Goal: Task Accomplishment & Management: Manage account settings

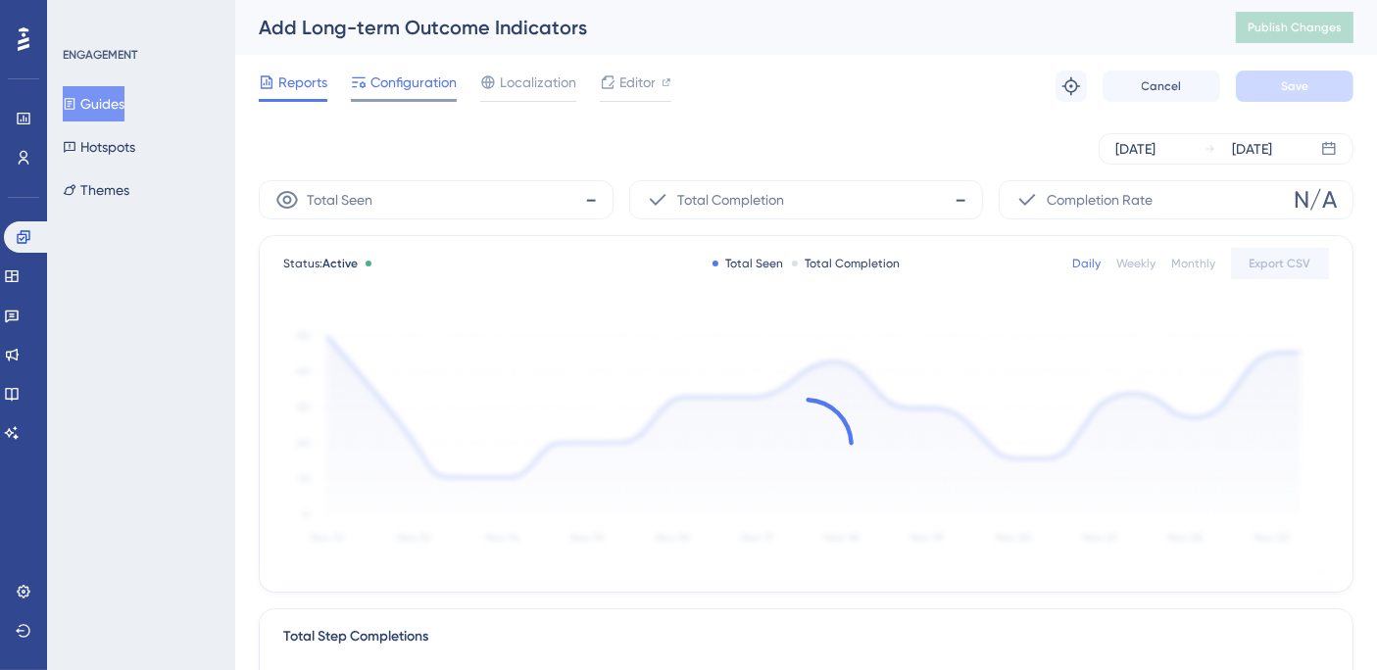
click at [409, 85] on span "Configuration" at bounding box center [413, 83] width 86 height 24
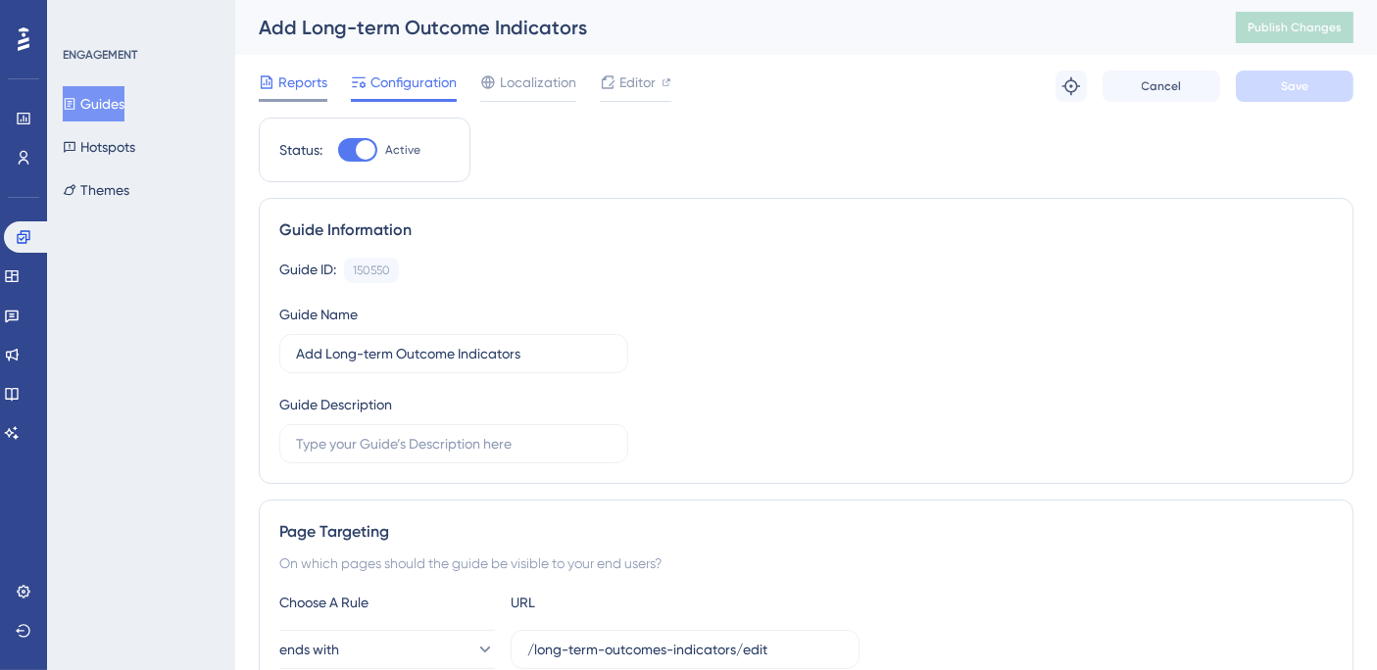
click at [291, 80] on span "Reports" at bounding box center [302, 83] width 49 height 24
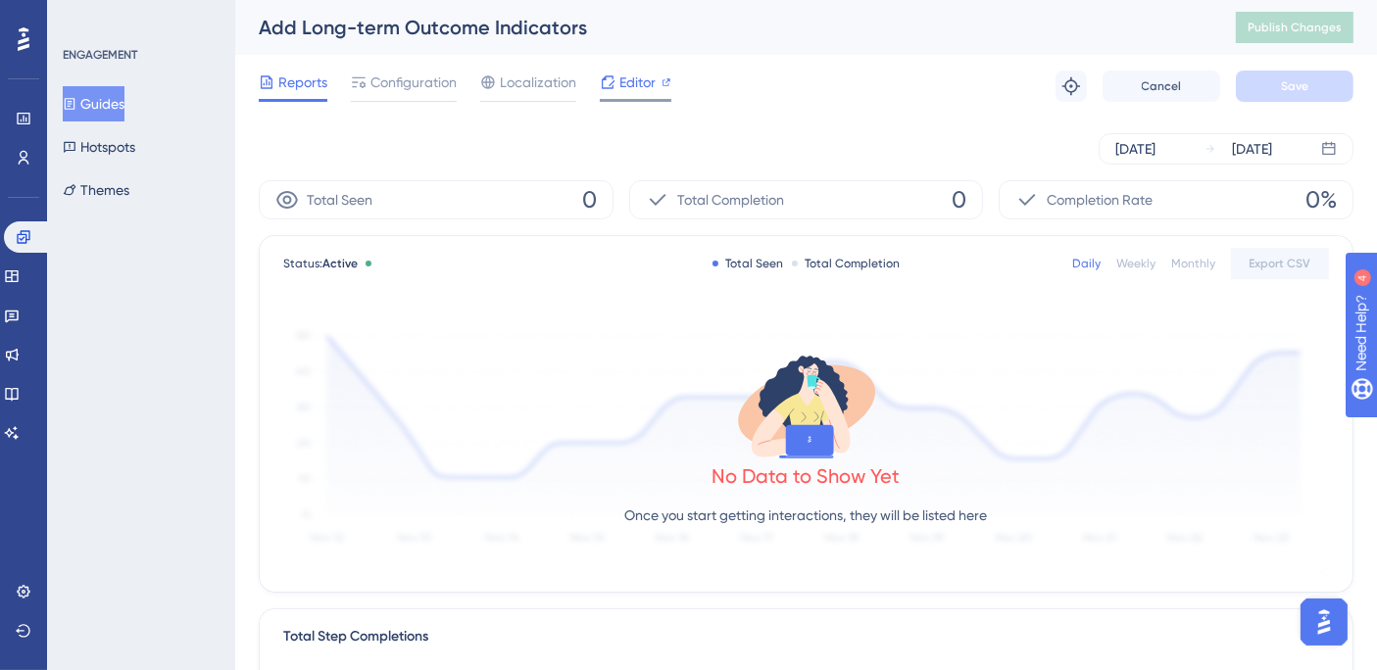
click at [632, 77] on span "Editor" at bounding box center [637, 83] width 36 height 24
click at [112, 186] on button "Themes" at bounding box center [96, 189] width 67 height 35
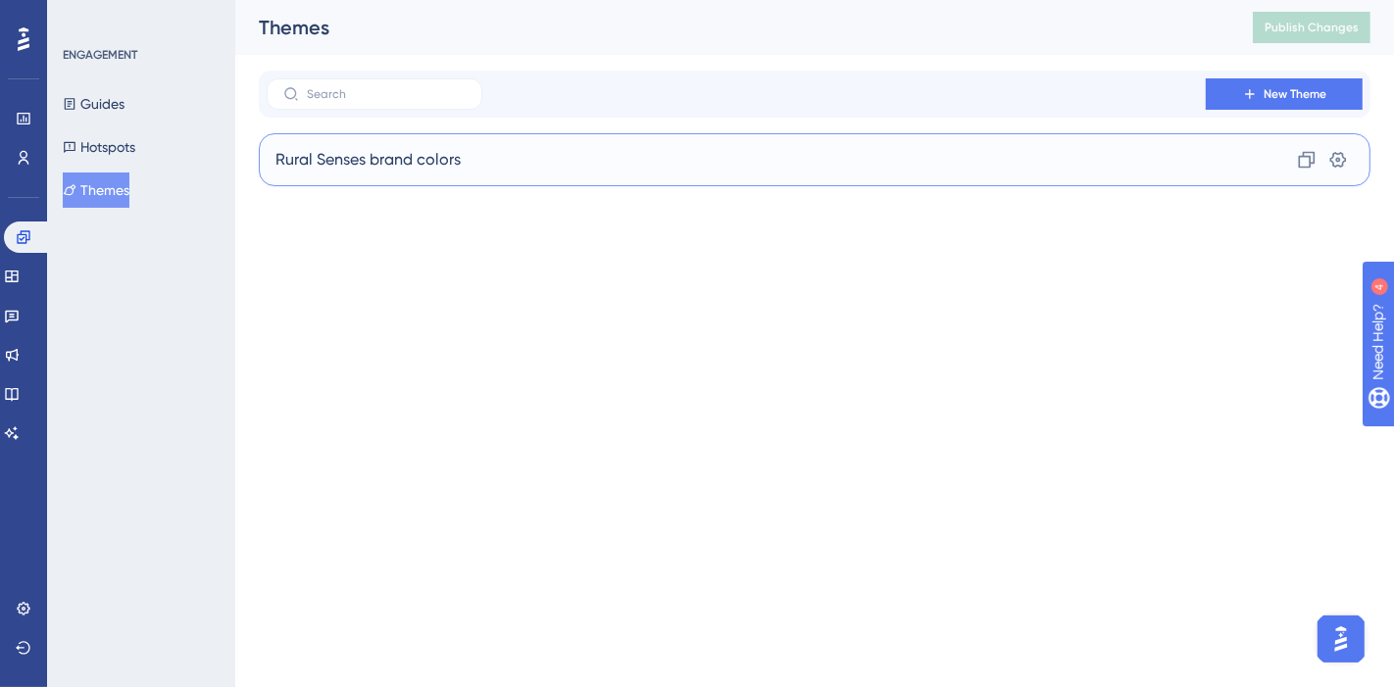
click at [415, 167] on span "Rural Senses brand colors" at bounding box center [367, 160] width 185 height 24
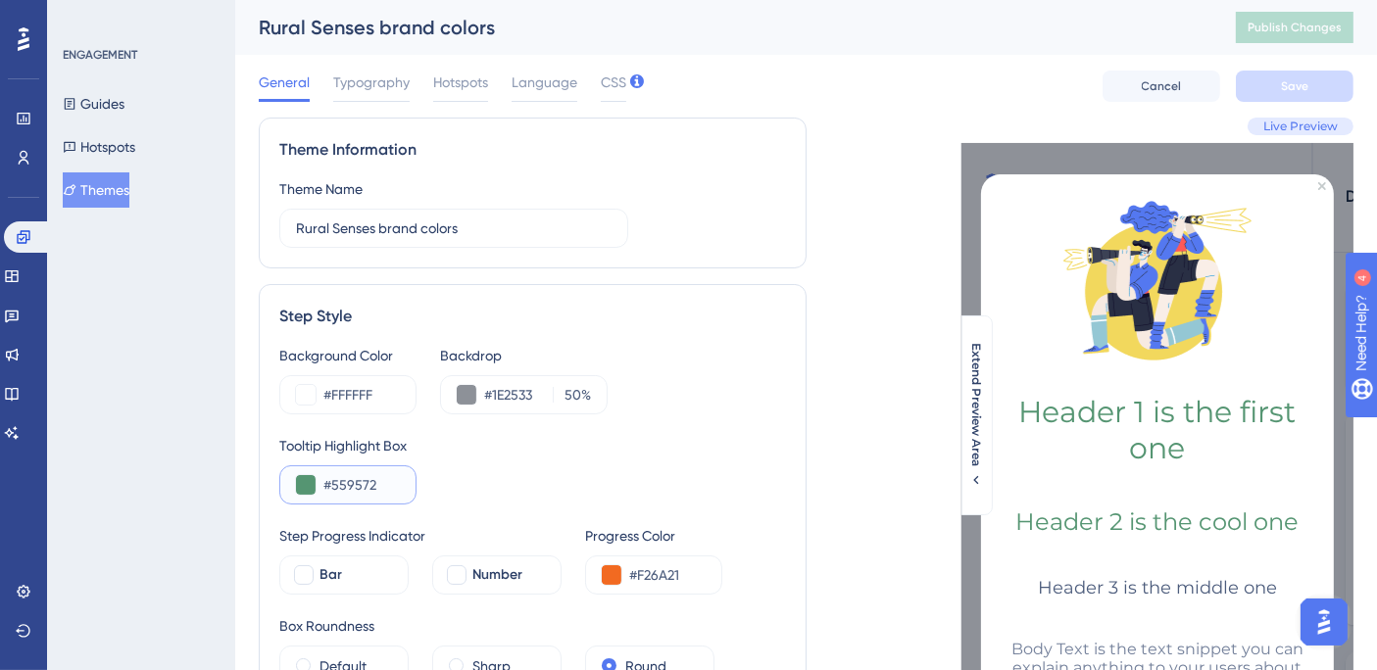
click at [356, 485] on input "#559572" at bounding box center [361, 485] width 76 height 24
drag, startPoint x: 685, startPoint y: 573, endPoint x: 606, endPoint y: 573, distance: 79.4
click at [606, 573] on div "#F26A21" at bounding box center [653, 575] width 137 height 39
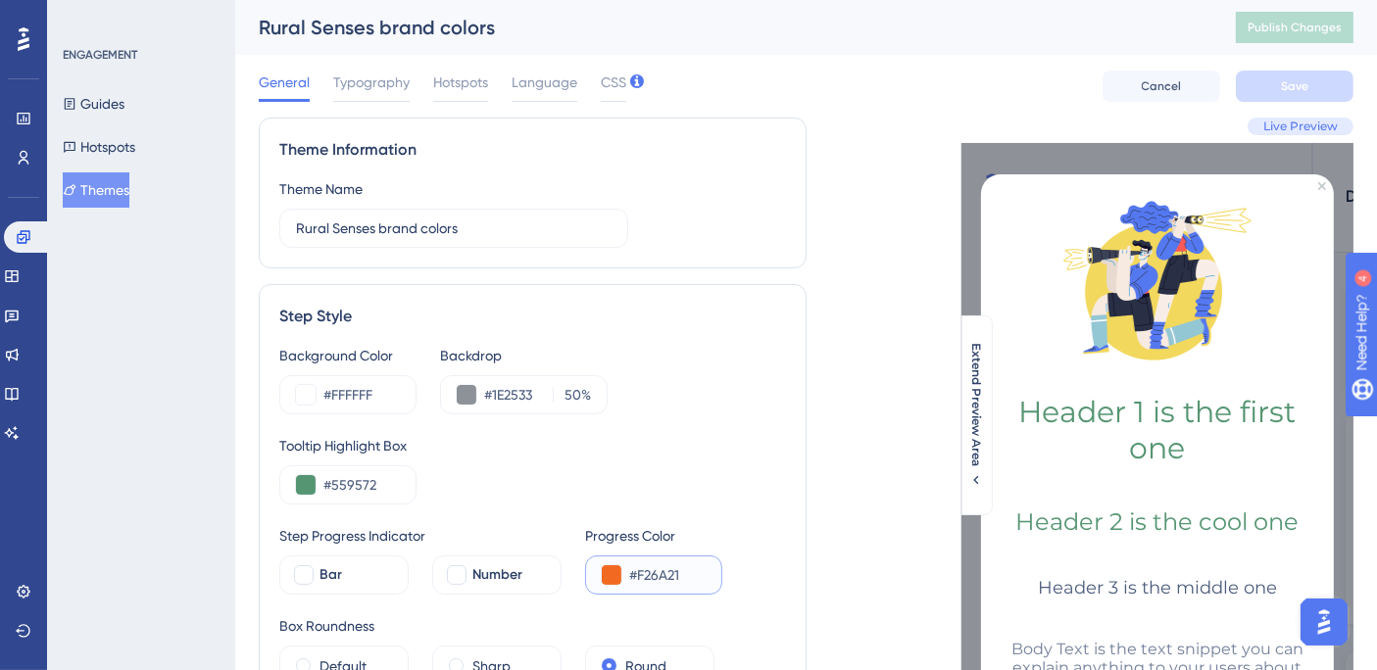
scroll to position [109, 0]
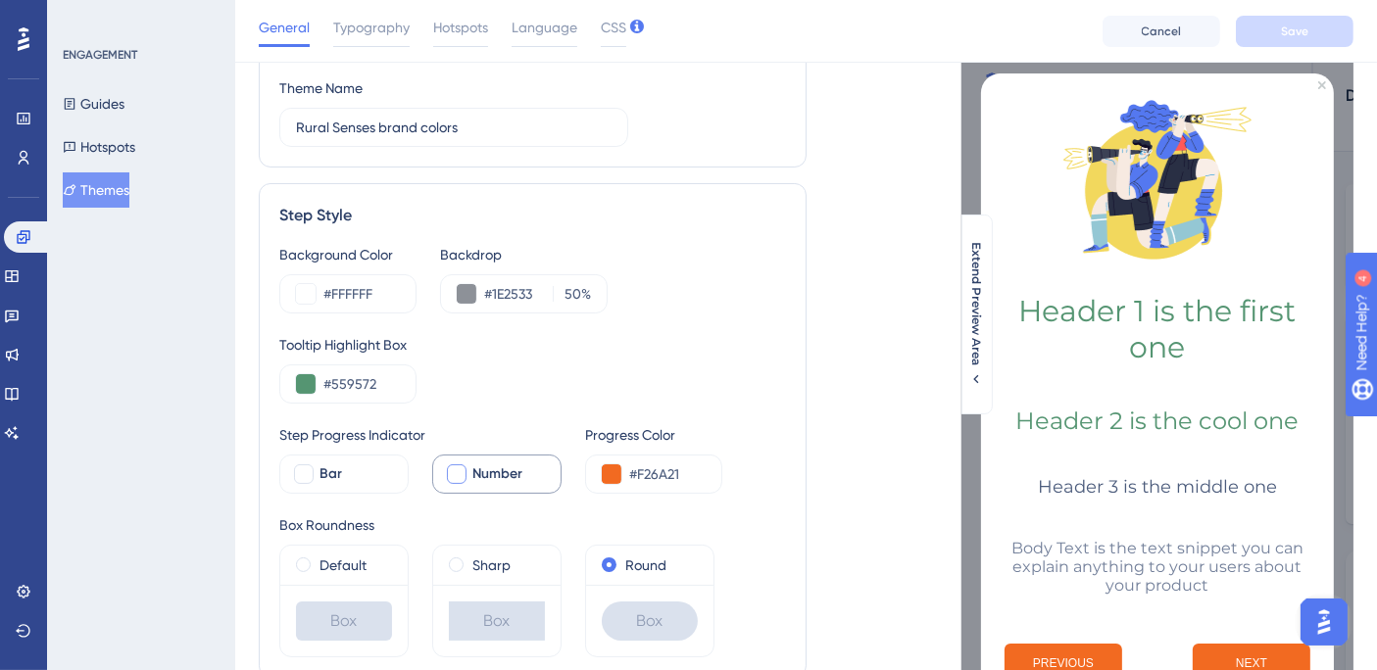
click at [457, 479] on div at bounding box center [457, 475] width 20 height 20
checkbox input "true"
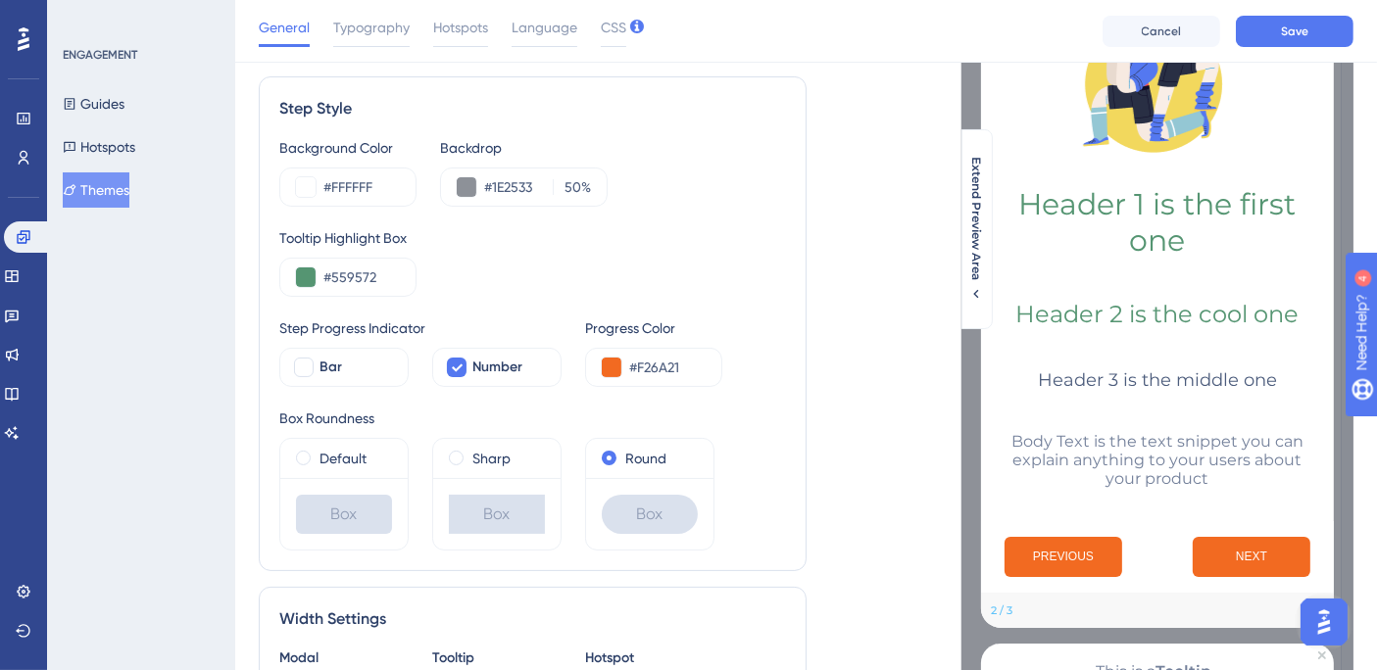
scroll to position [218, 0]
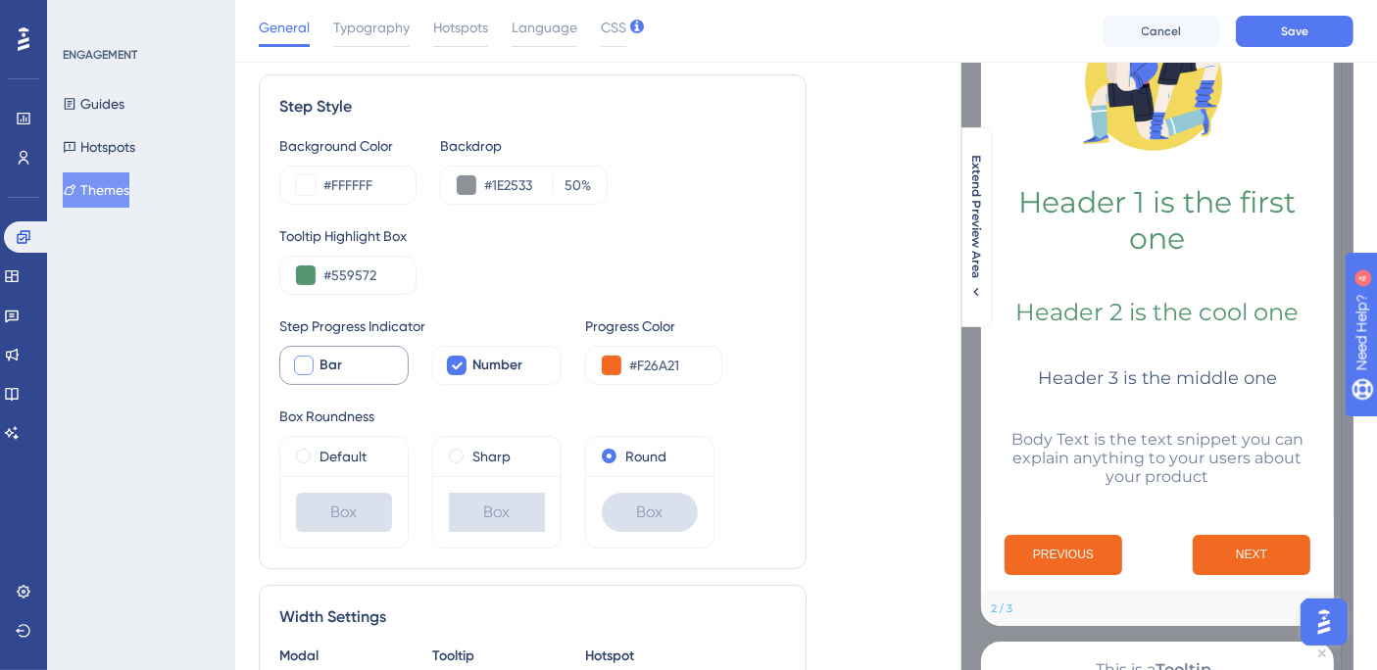
click at [312, 359] on div at bounding box center [304, 366] width 20 height 20
checkbox input "true"
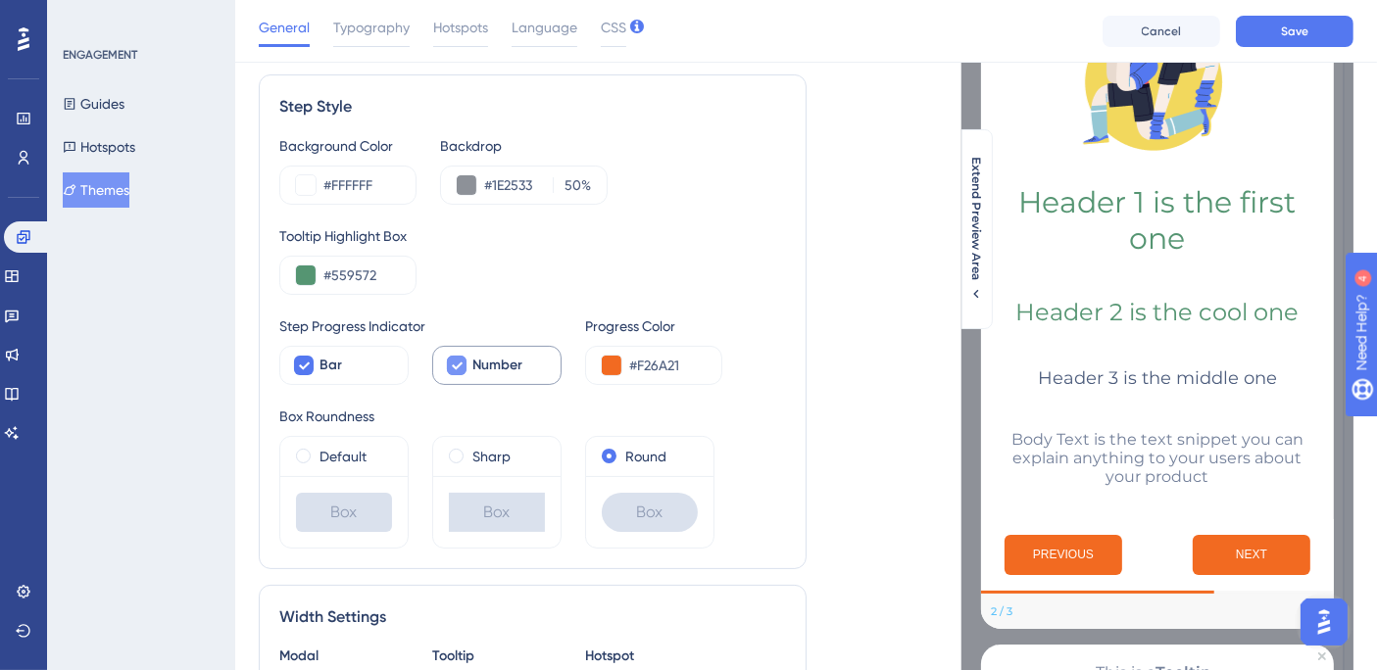
click at [464, 360] on div at bounding box center [457, 366] width 20 height 20
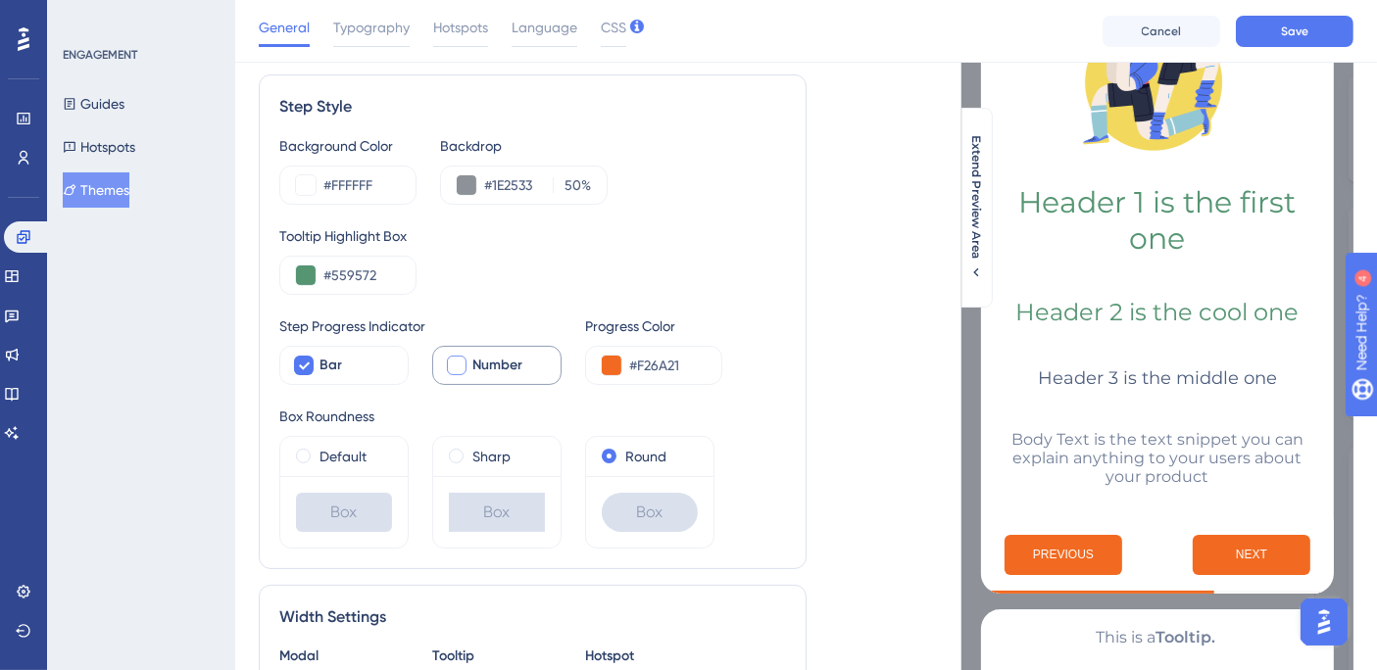
click at [467, 365] on div at bounding box center [457, 366] width 24 height 24
checkbox input "true"
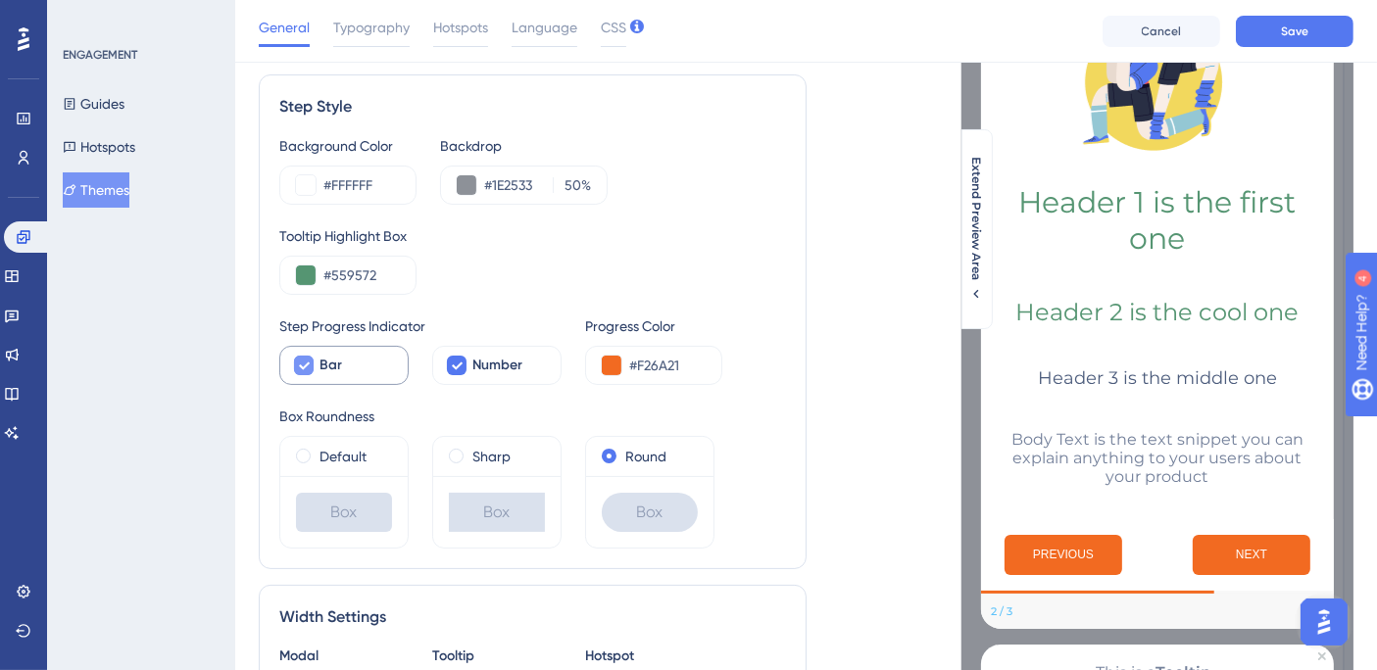
click at [296, 359] on div at bounding box center [304, 366] width 20 height 20
checkbox input "false"
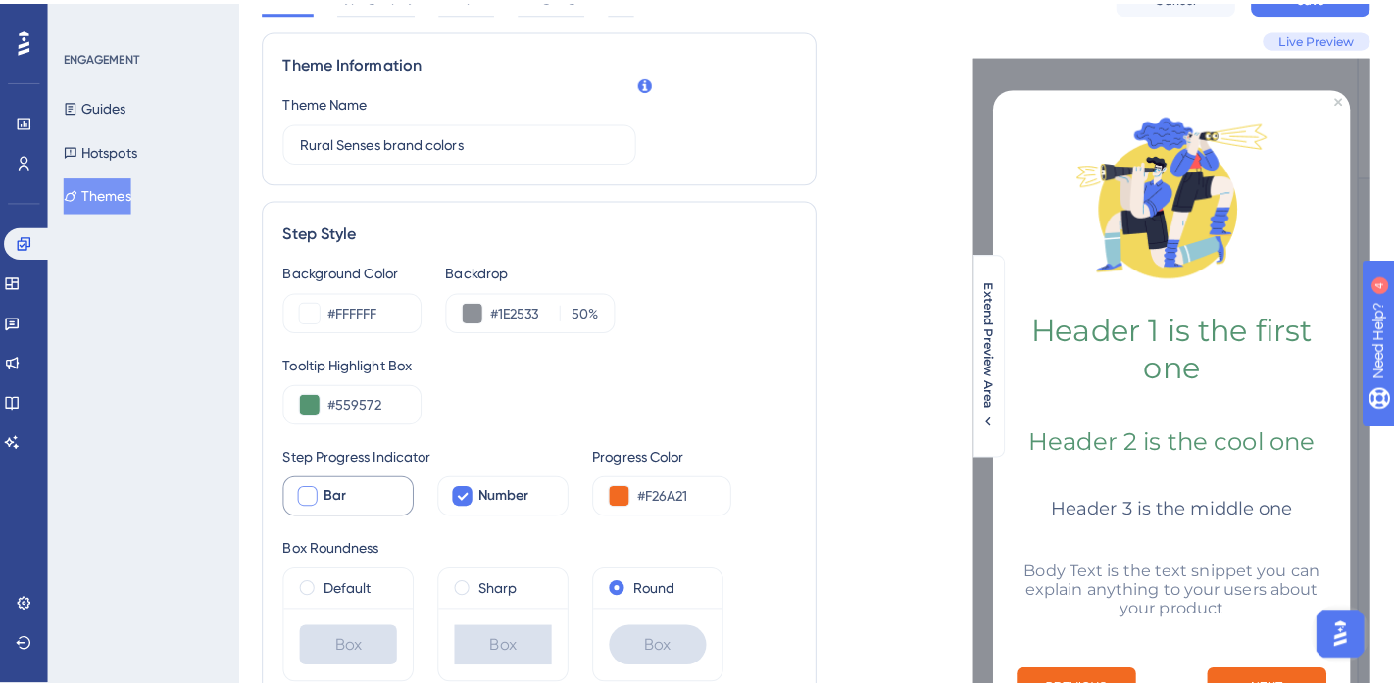
scroll to position [0, 0]
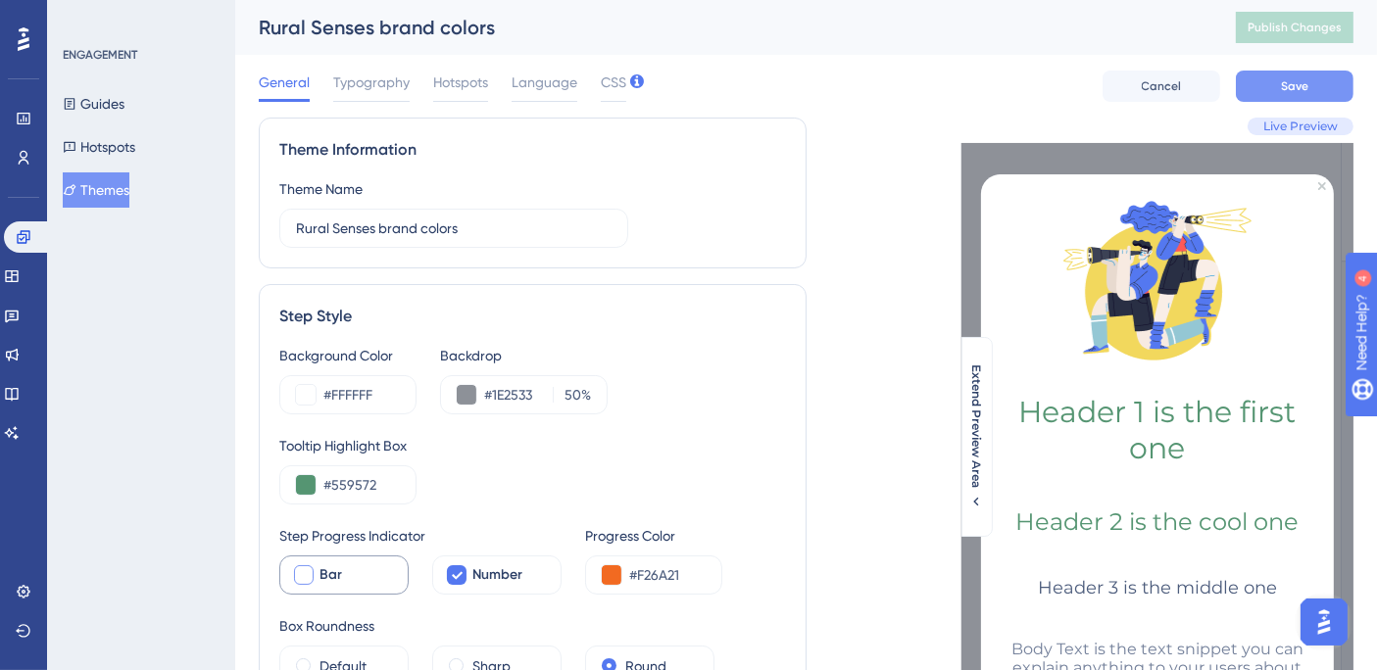
click at [1331, 85] on button "Save" at bounding box center [1295, 86] width 118 height 31
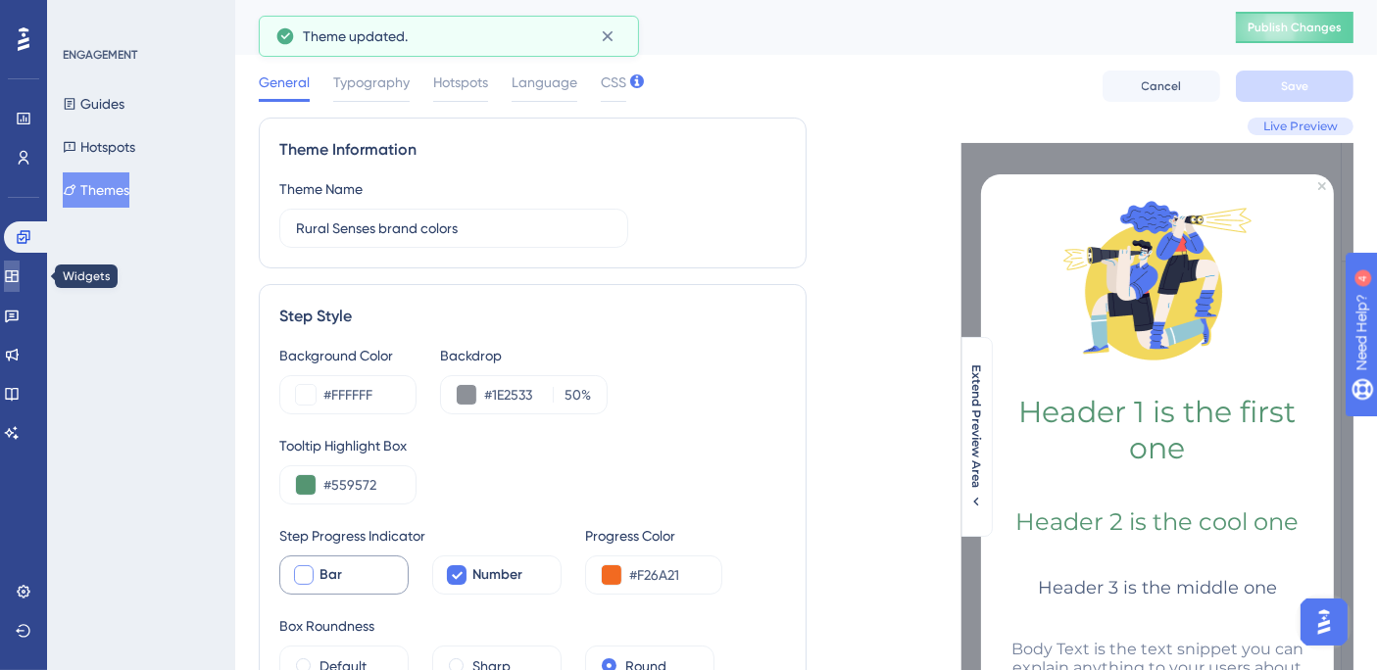
click at [20, 271] on icon at bounding box center [12, 277] width 16 height 16
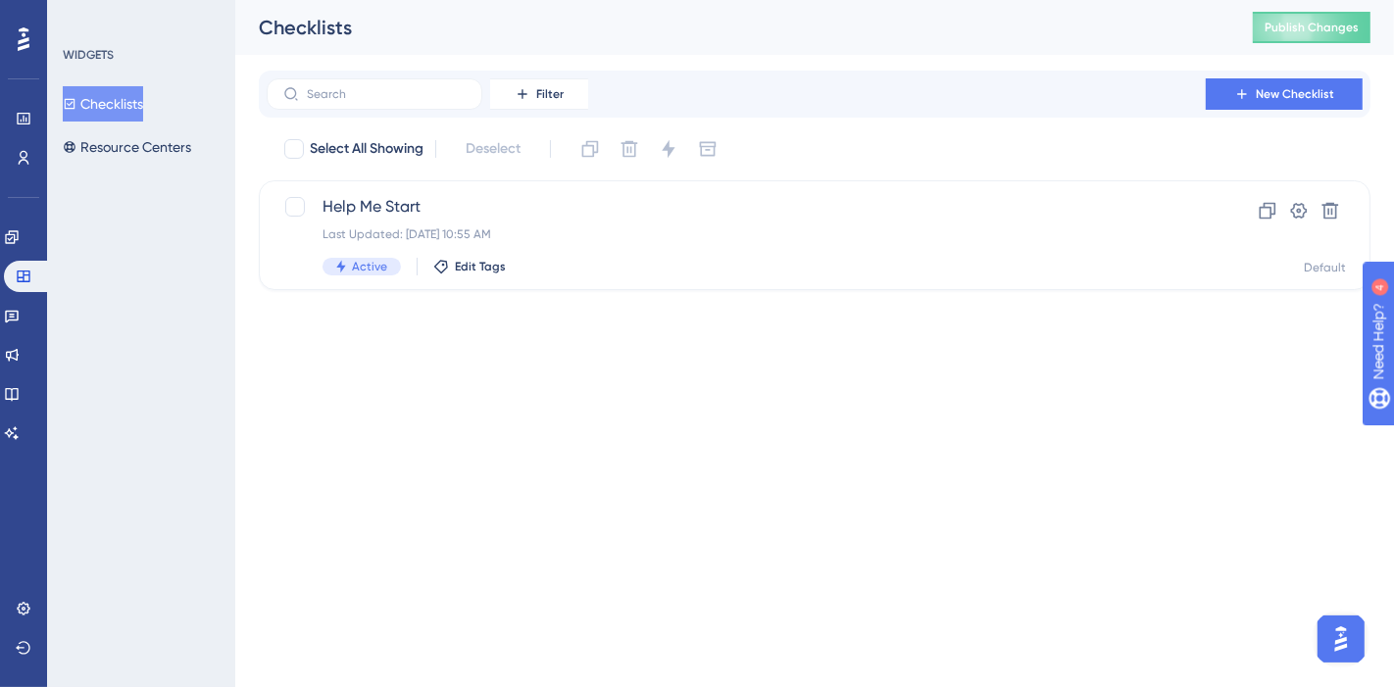
click at [125, 103] on button "Checklists" at bounding box center [103, 103] width 80 height 35
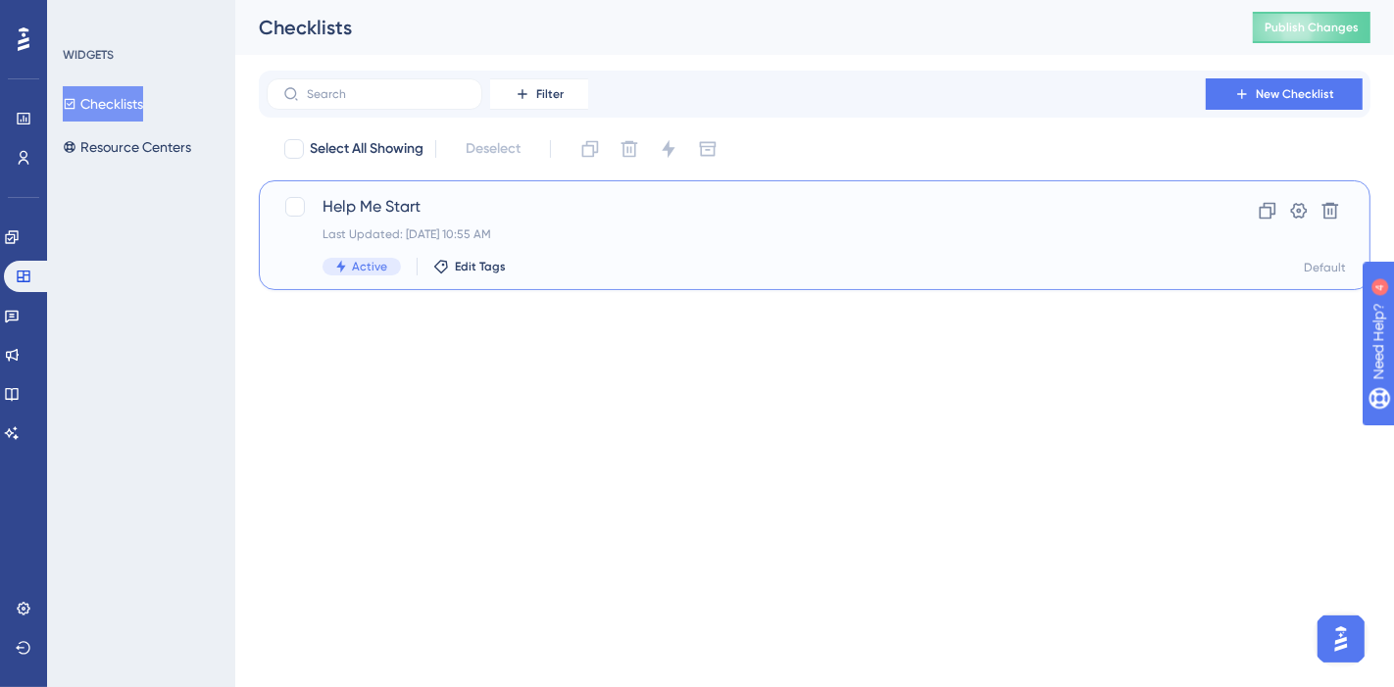
click at [408, 209] on span "Help Me Start" at bounding box center [735, 207] width 827 height 24
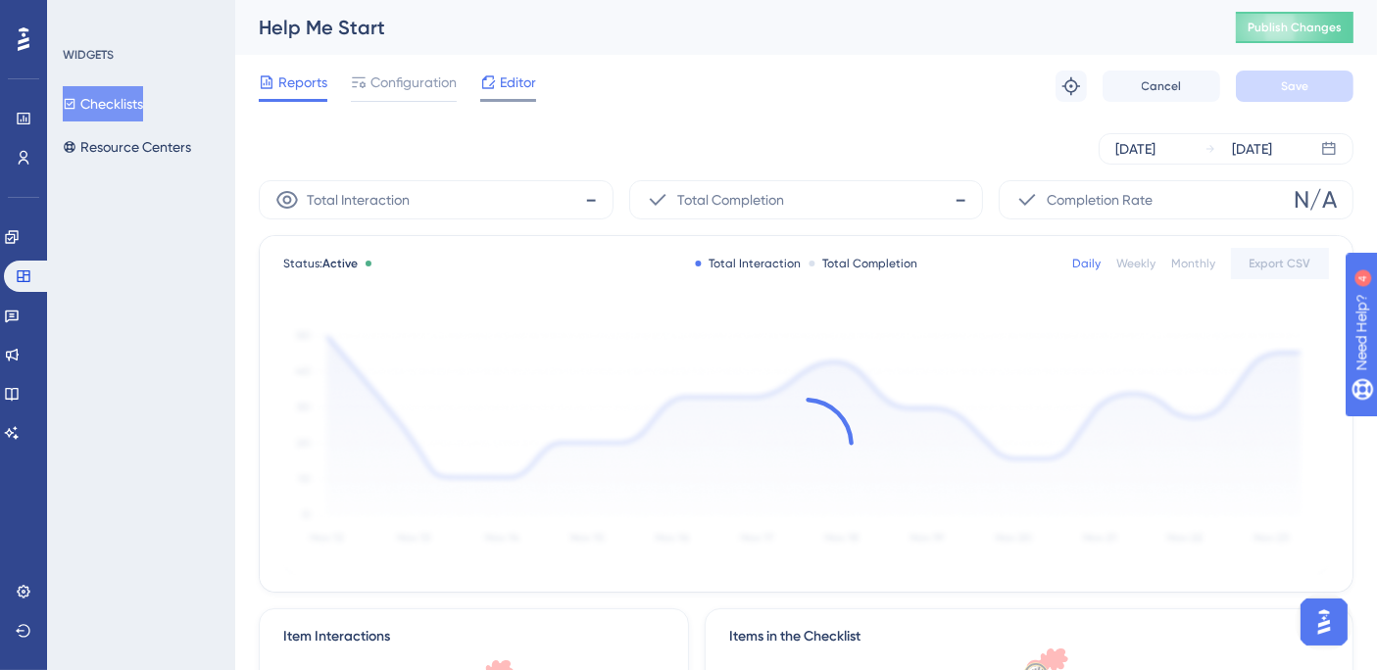
click at [514, 90] on span "Editor" at bounding box center [518, 83] width 36 height 24
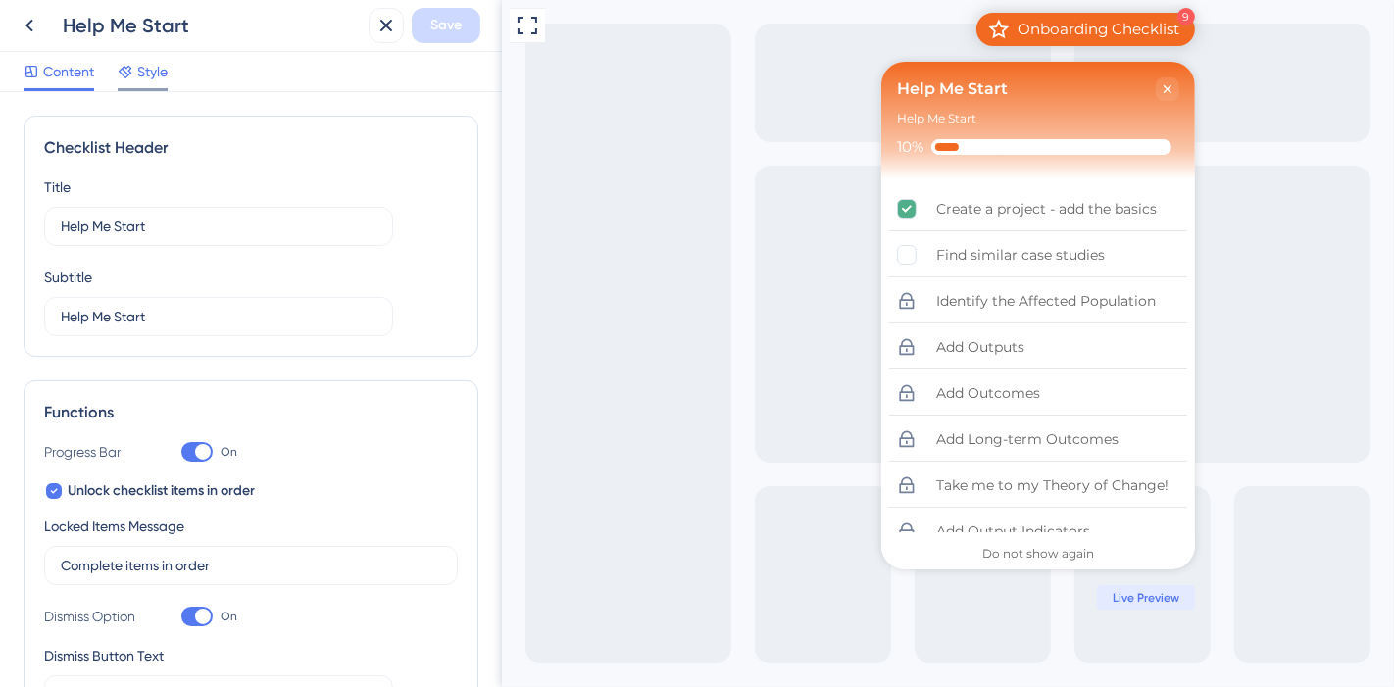
click at [157, 69] on span "Style" at bounding box center [152, 72] width 30 height 24
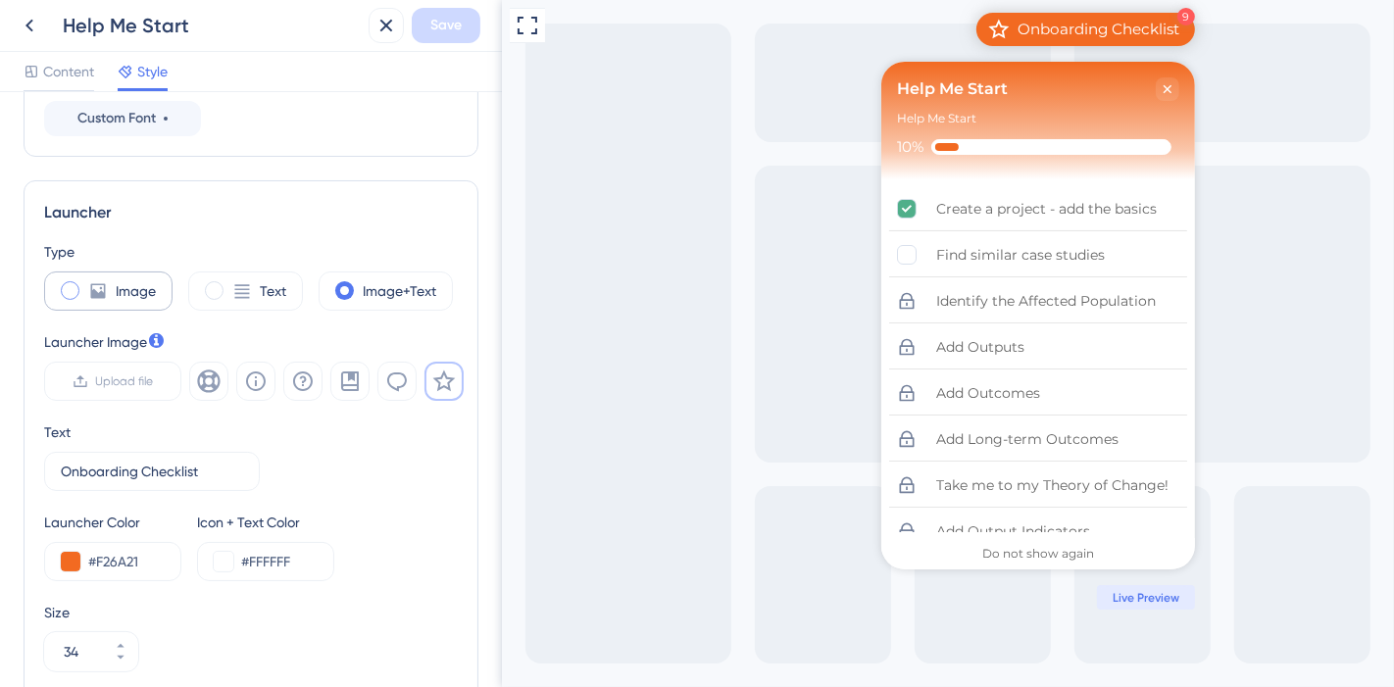
click at [67, 291] on span at bounding box center [70, 290] width 19 height 19
click at [85, 284] on input "radio" at bounding box center [85, 284] width 0 height 0
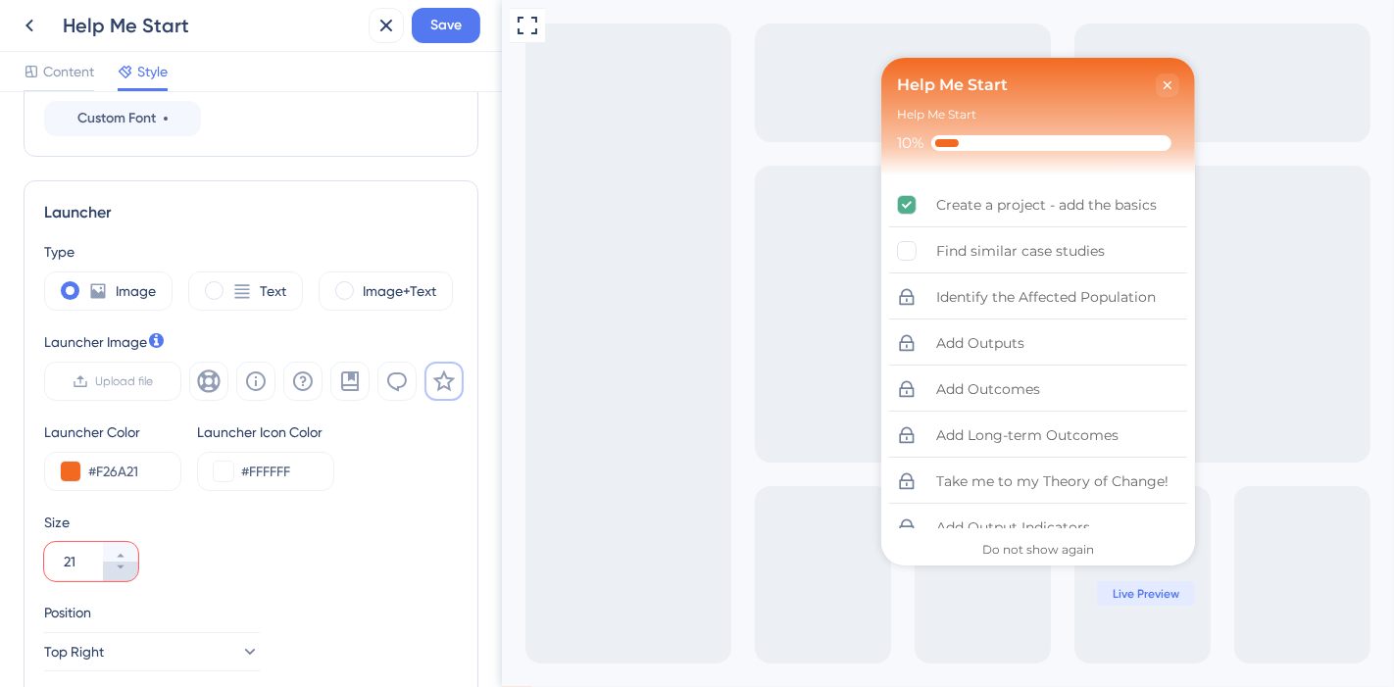
click at [128, 567] on button "21" at bounding box center [120, 572] width 35 height 20
click at [128, 567] on button "19" at bounding box center [120, 572] width 35 height 20
click at [128, 567] on button "18" at bounding box center [120, 572] width 35 height 20
click at [128, 567] on button "17" at bounding box center [120, 572] width 35 height 20
click at [128, 567] on button "16" at bounding box center [120, 572] width 35 height 20
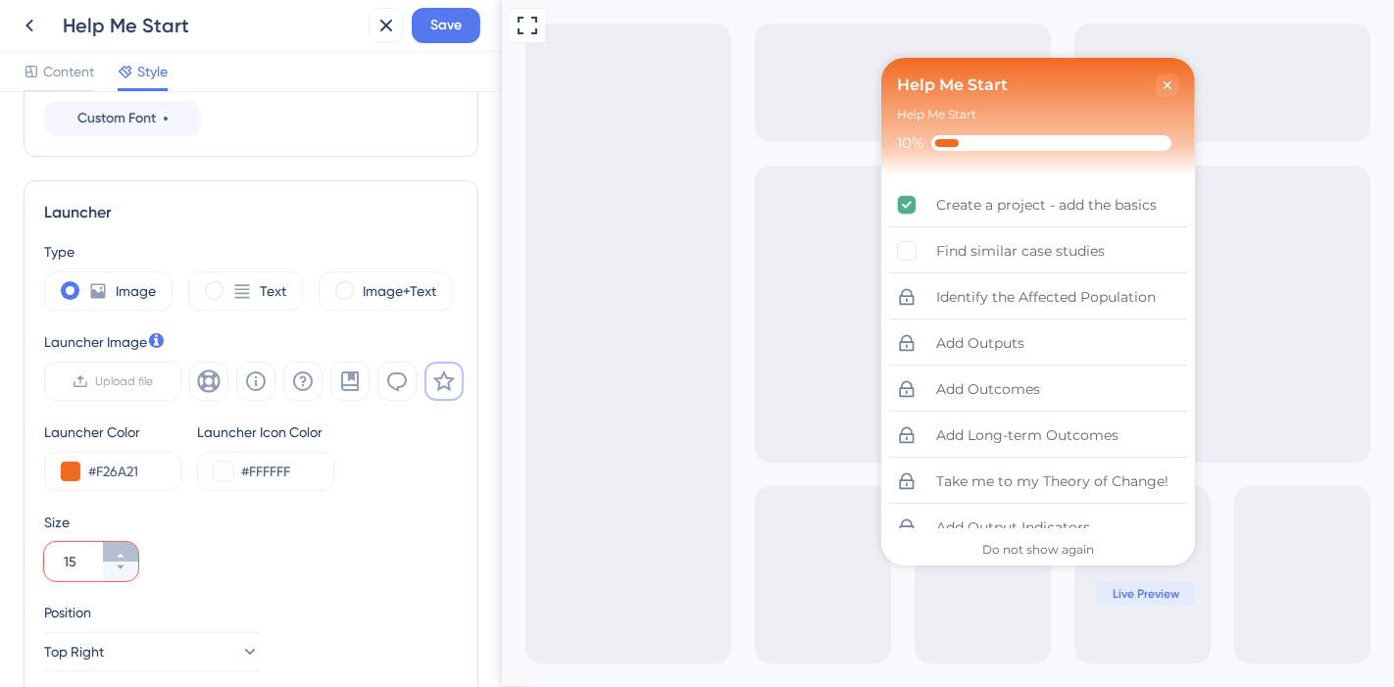
click at [128, 545] on button "15" at bounding box center [120, 552] width 35 height 20
click at [128, 545] on button "16" at bounding box center [120, 552] width 35 height 20
click at [128, 545] on button "17" at bounding box center [120, 552] width 35 height 20
click at [128, 545] on button "18" at bounding box center [120, 552] width 35 height 20
click at [128, 545] on button "19" at bounding box center [120, 552] width 35 height 20
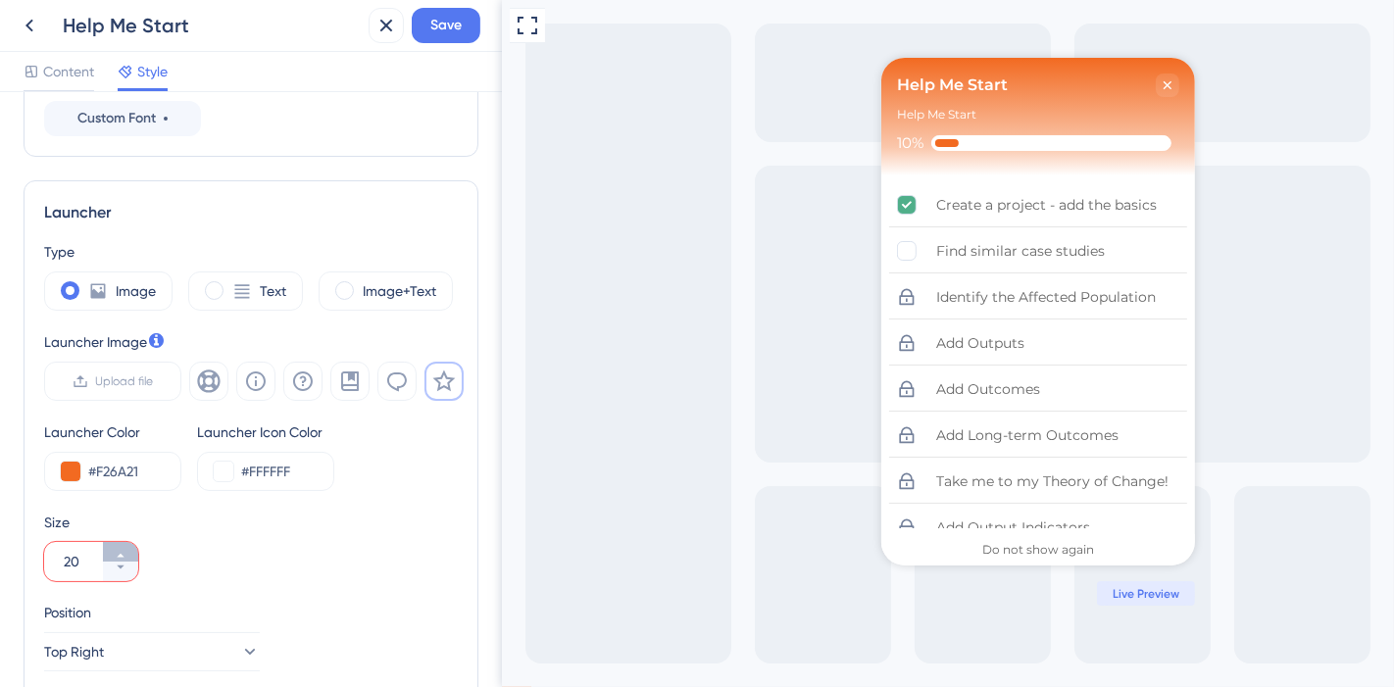
click at [128, 545] on button "20" at bounding box center [120, 552] width 35 height 20
click at [128, 545] on button "21" at bounding box center [120, 552] width 35 height 20
click at [128, 545] on button "22" at bounding box center [120, 552] width 35 height 20
click at [128, 545] on button "23" at bounding box center [120, 552] width 35 height 20
click at [128, 545] on button "24" at bounding box center [120, 552] width 35 height 20
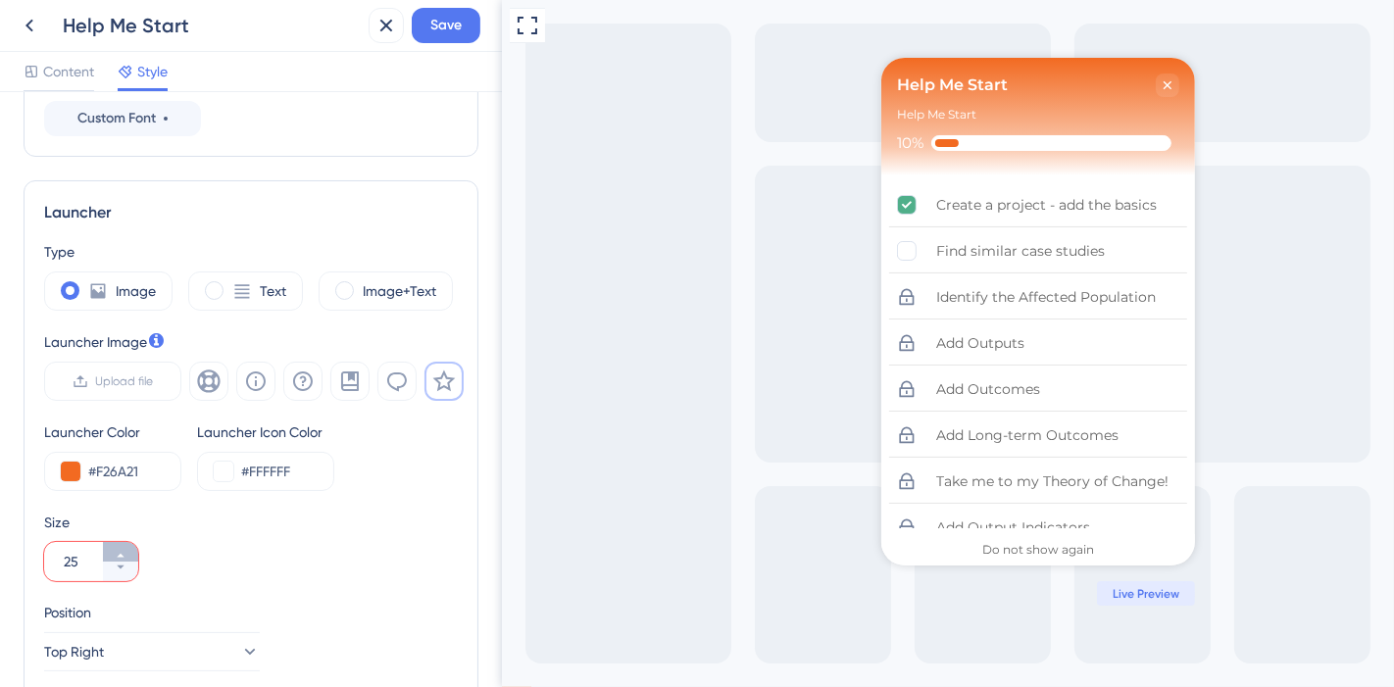
click at [128, 545] on button "25" at bounding box center [120, 552] width 35 height 20
click at [128, 545] on button "26" at bounding box center [120, 552] width 35 height 20
click at [128, 545] on button "27" at bounding box center [120, 552] width 35 height 20
click at [128, 545] on button "28" at bounding box center [120, 552] width 35 height 20
click at [128, 545] on button "29" at bounding box center [120, 552] width 35 height 20
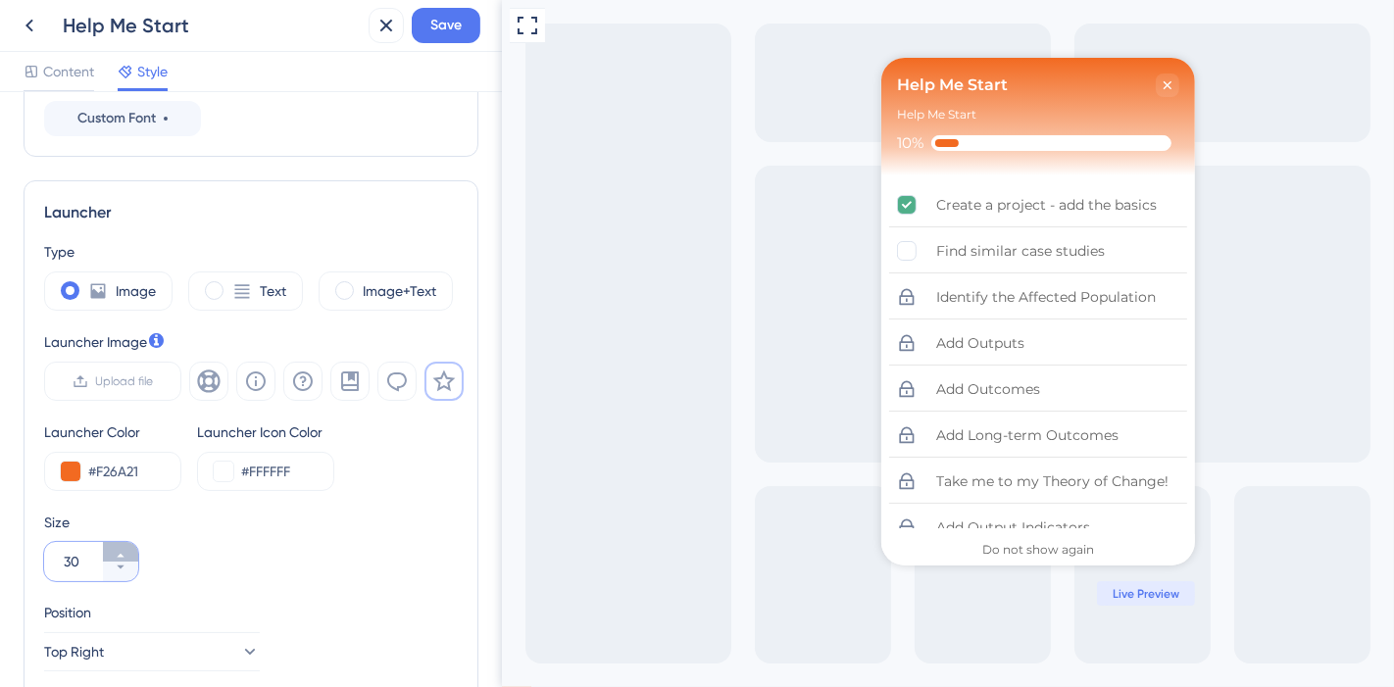
click at [128, 545] on button "30" at bounding box center [120, 552] width 35 height 20
click at [128, 545] on button "31" at bounding box center [120, 552] width 35 height 20
click at [125, 562] on icon at bounding box center [121, 568] width 12 height 12
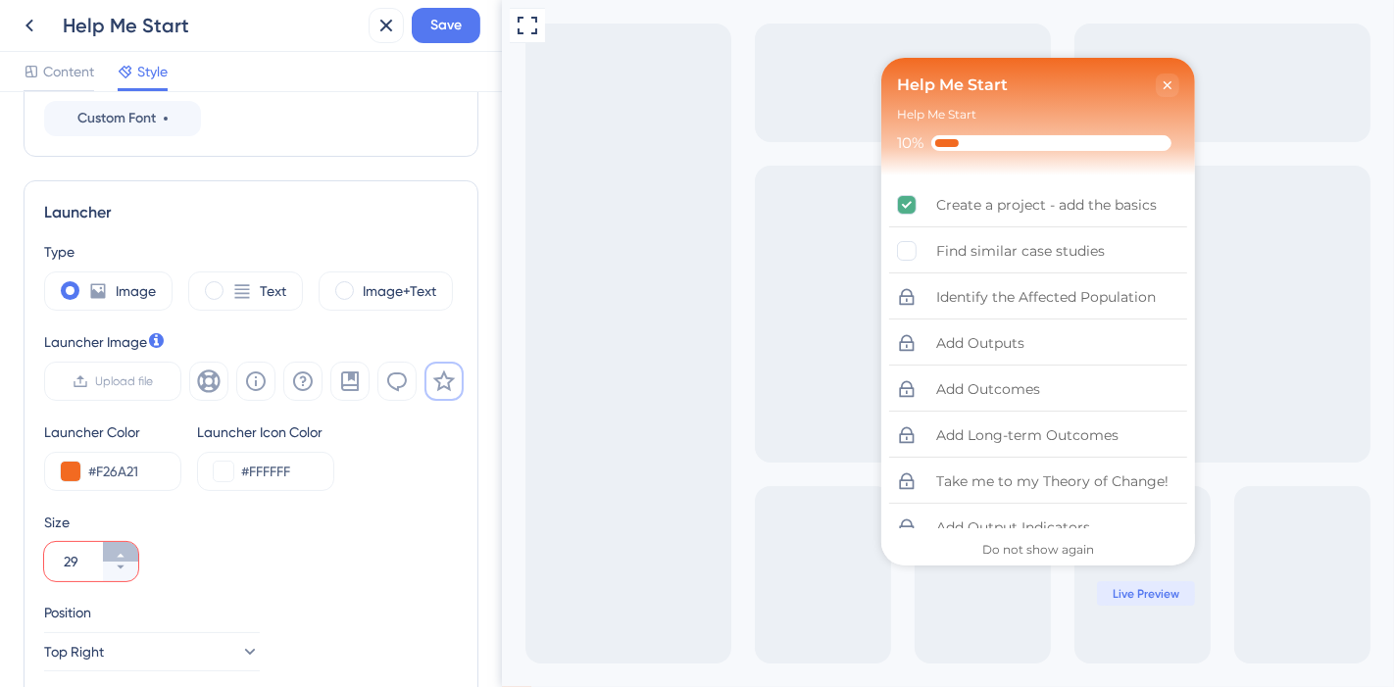
click at [122, 544] on button "29" at bounding box center [120, 552] width 35 height 20
click at [448, 380] on icon at bounding box center [444, 381] width 23 height 22
click at [338, 287] on span at bounding box center [344, 290] width 19 height 19
click at [360, 284] on input "radio" at bounding box center [360, 284] width 0 height 0
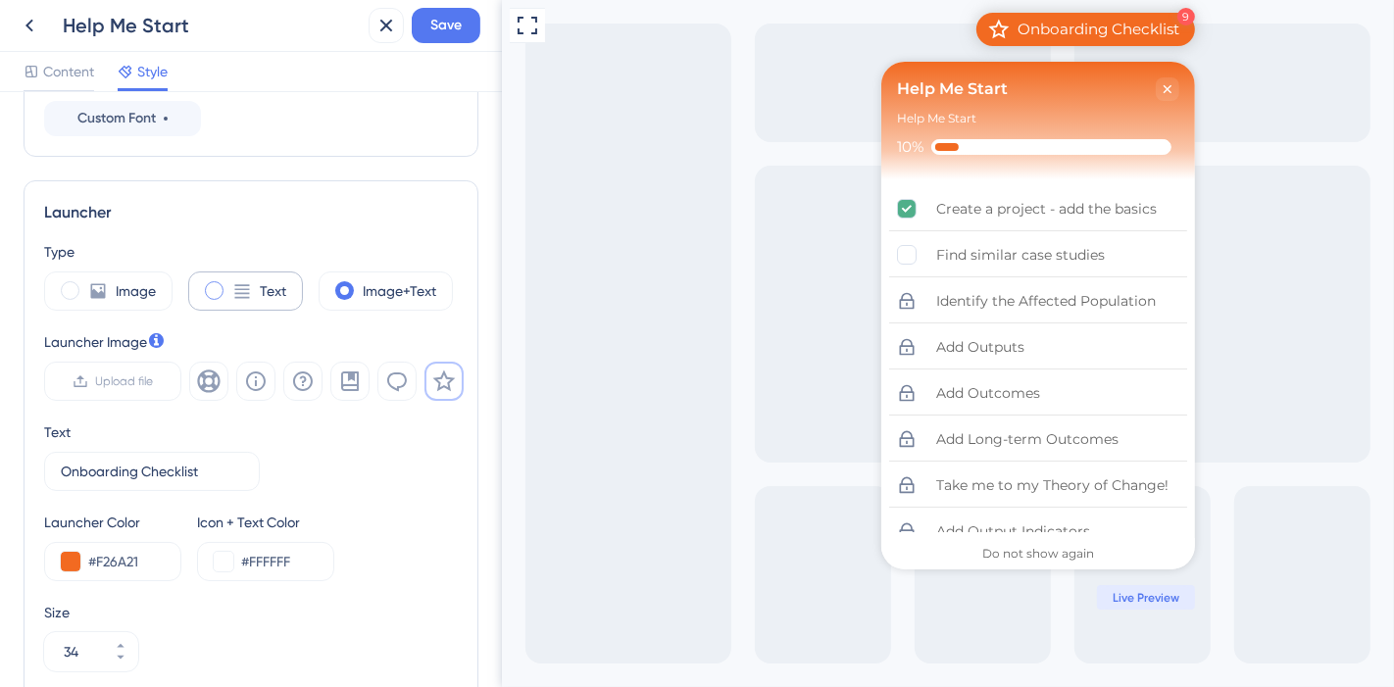
click at [208, 303] on div "Text" at bounding box center [245, 290] width 115 height 39
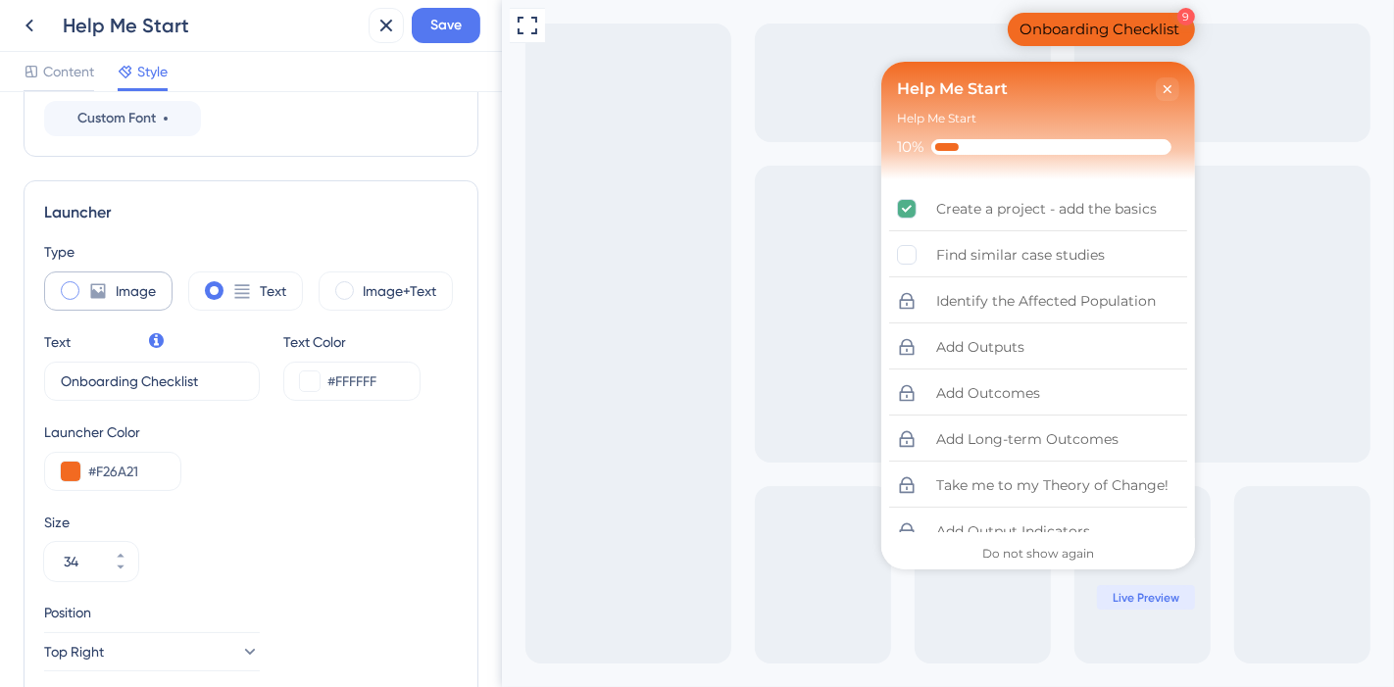
click at [65, 284] on span at bounding box center [70, 290] width 19 height 19
click at [85, 284] on input "radio" at bounding box center [85, 284] width 0 height 0
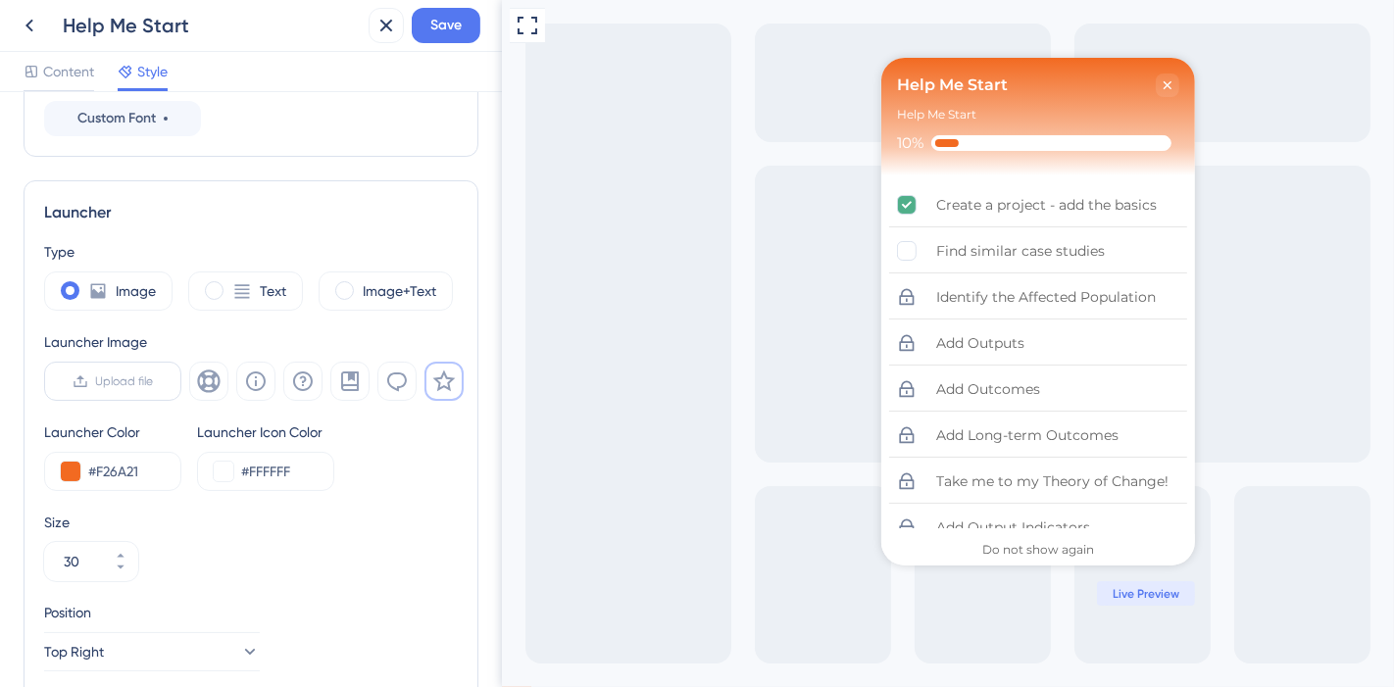
click at [142, 379] on span "Upload file" at bounding box center [125, 381] width 58 height 16
click at [154, 381] on input "Upload file" at bounding box center [154, 381] width 0 height 0
click at [262, 373] on icon at bounding box center [256, 381] width 20 height 20
click at [331, 295] on div "Image+Text" at bounding box center [385, 290] width 134 height 39
type input "34"
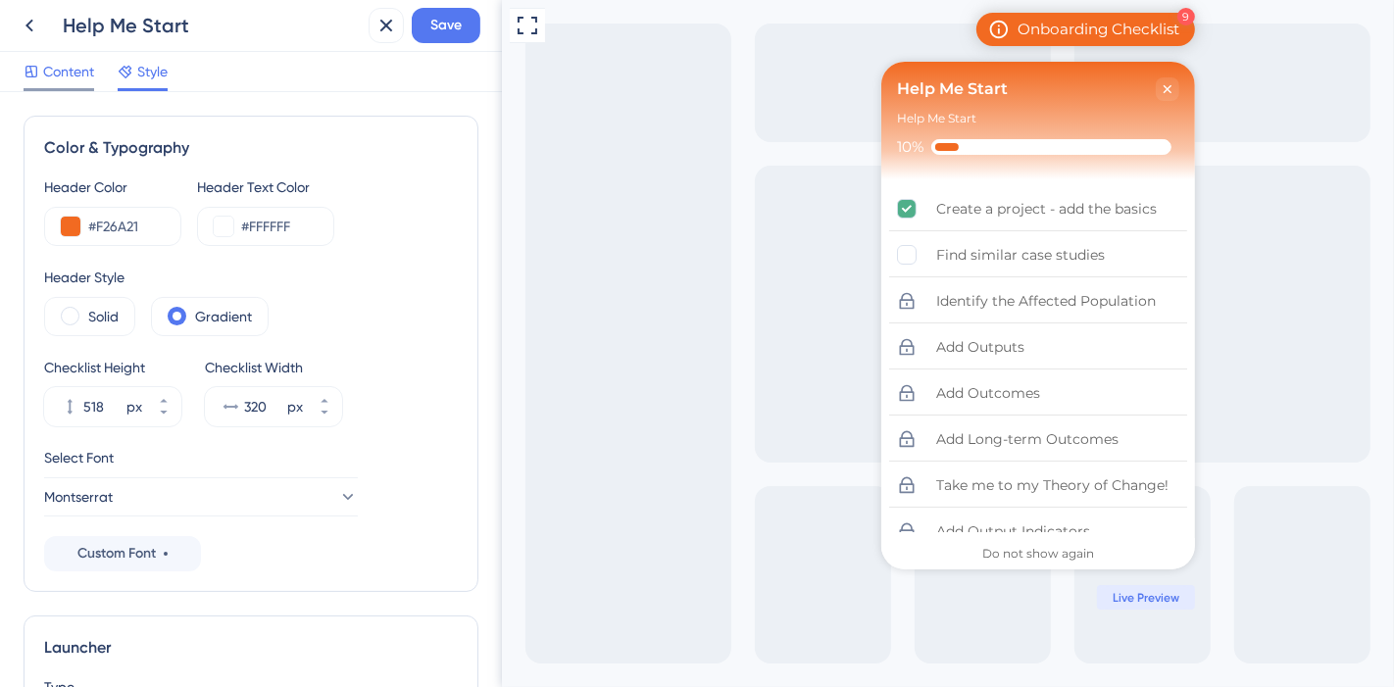
click at [55, 69] on span "Content" at bounding box center [68, 72] width 51 height 24
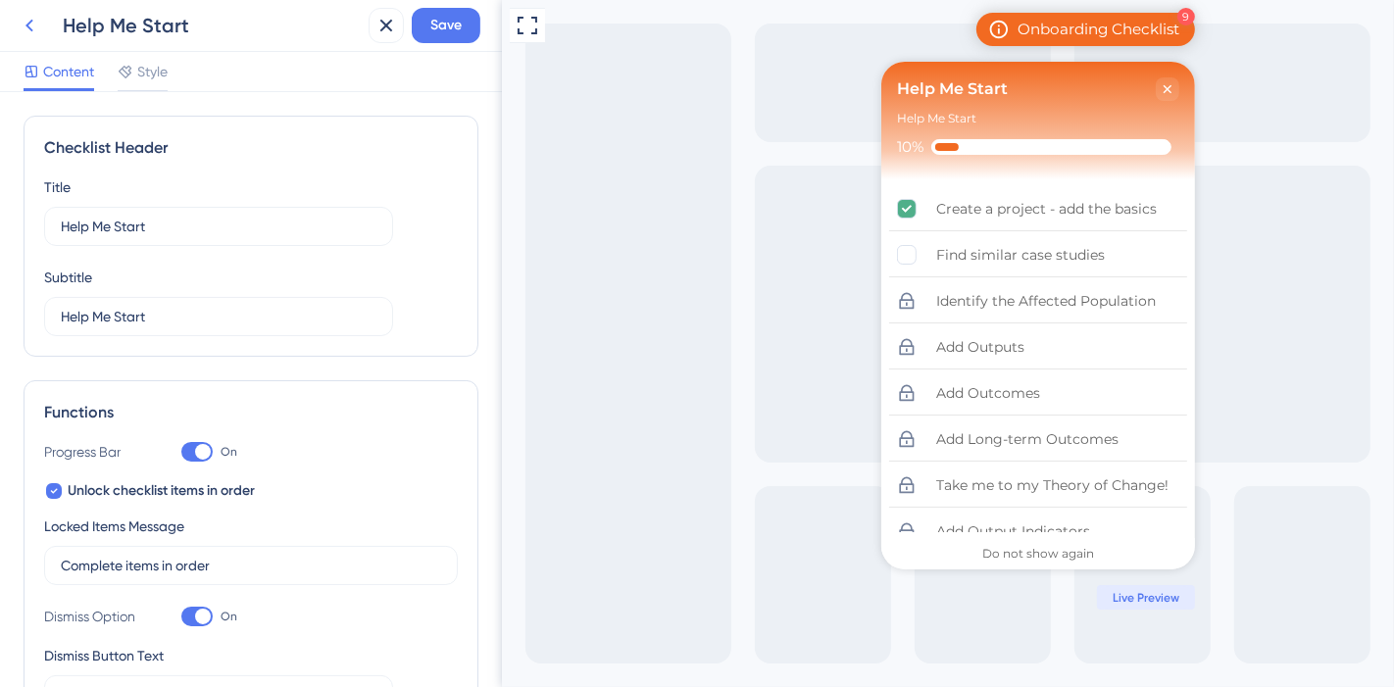
click at [36, 28] on icon at bounding box center [30, 26] width 24 height 24
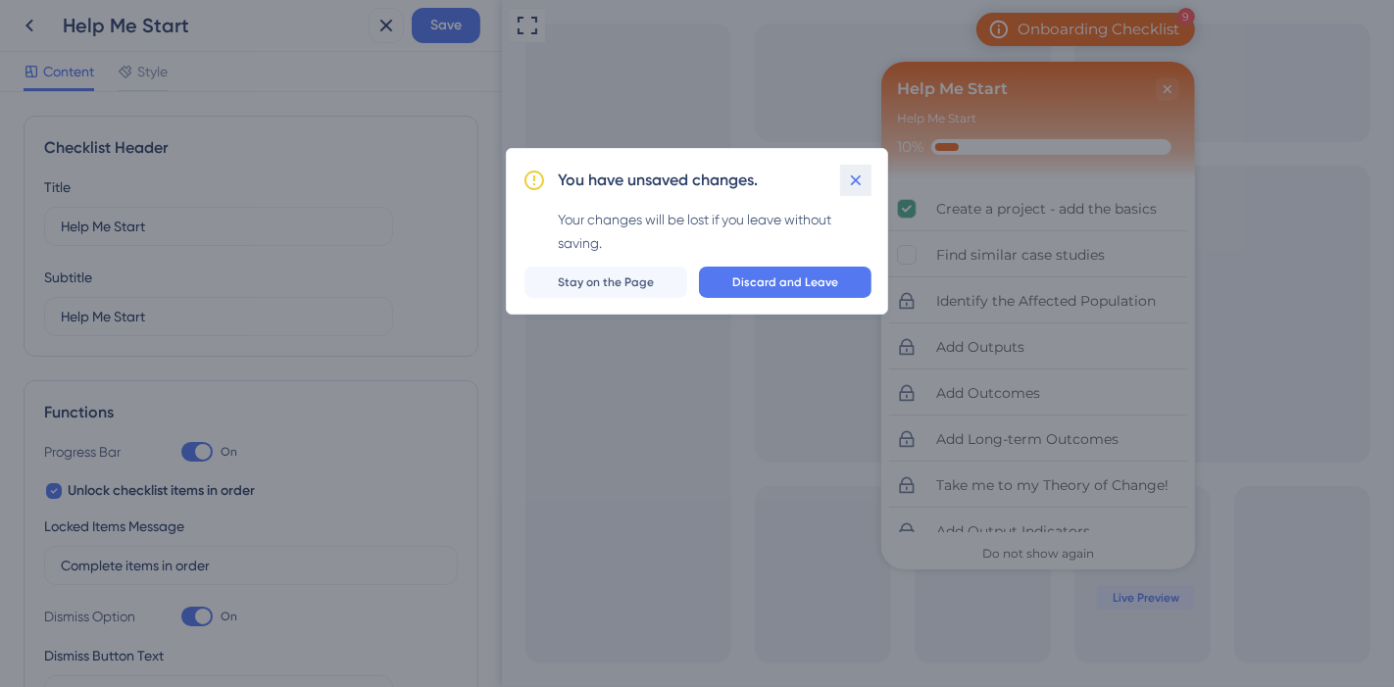
click at [865, 179] on button at bounding box center [855, 180] width 31 height 31
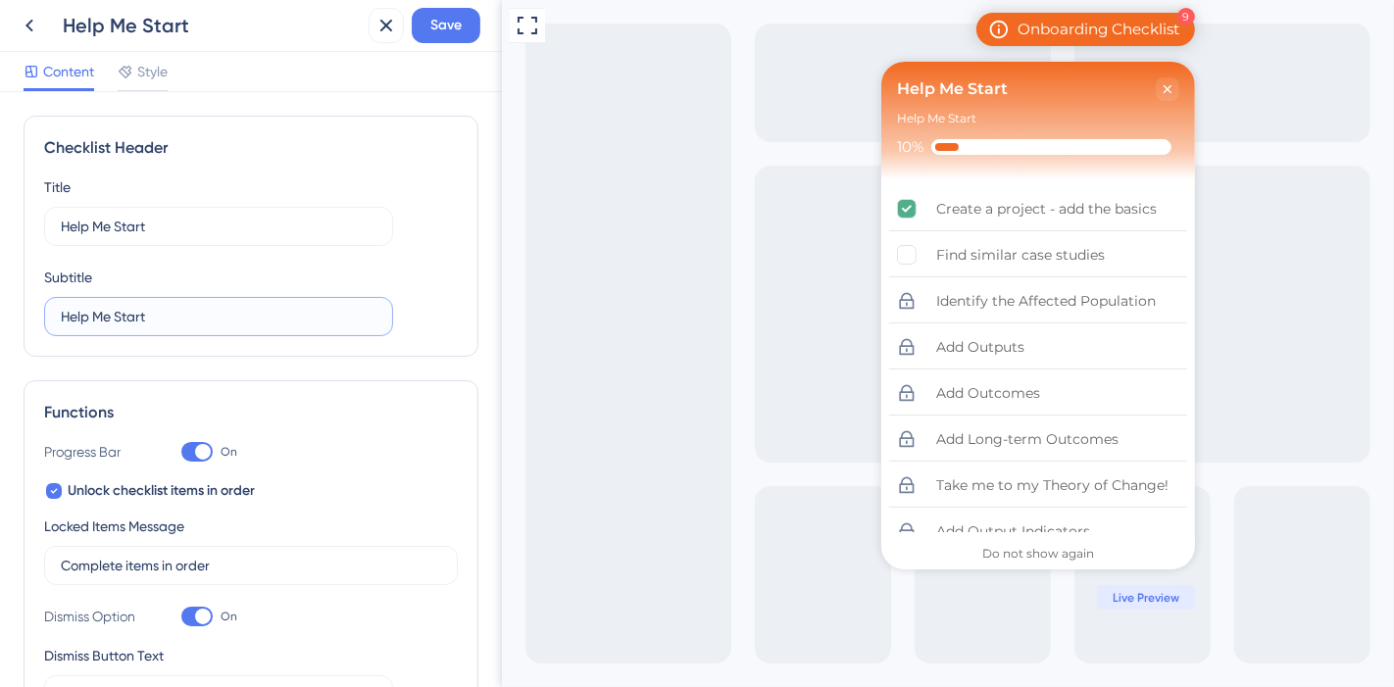
click at [187, 312] on input "Help Me Start" at bounding box center [219, 317] width 316 height 22
type input "o"
type input "Onboarding checklist"
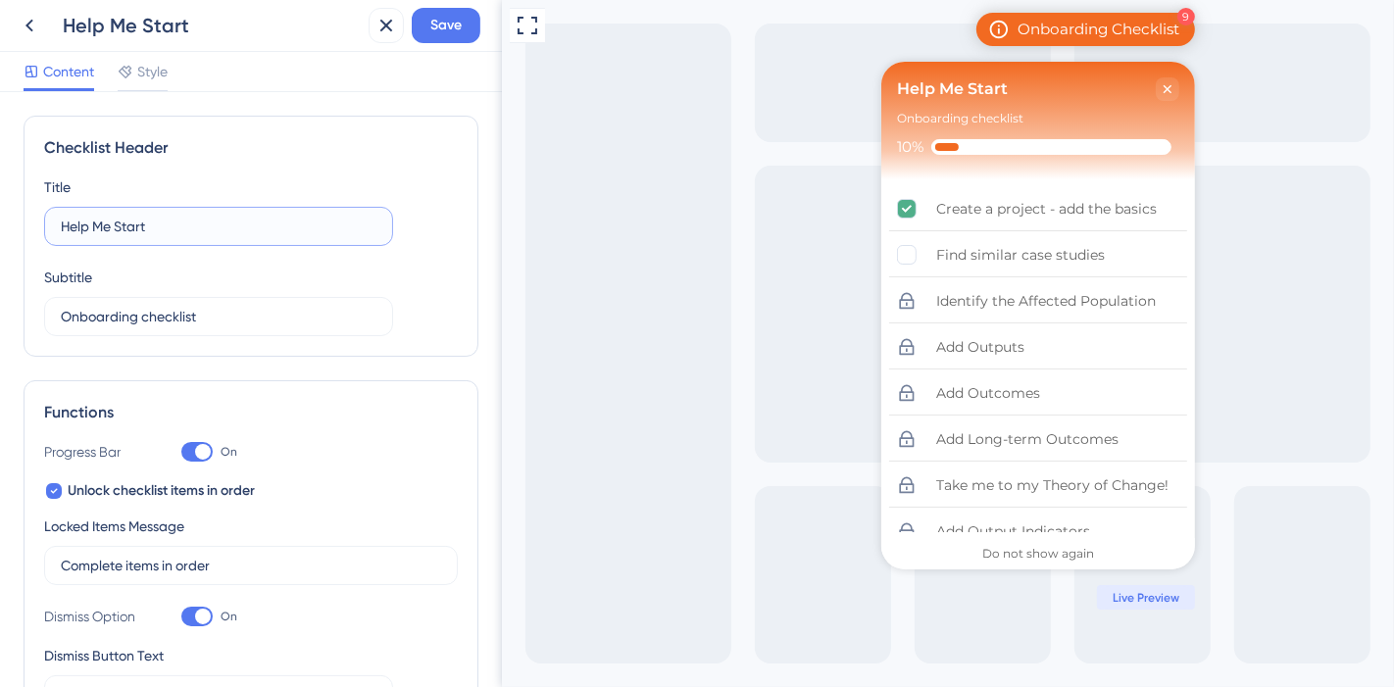
click at [216, 226] on input "Help Me Start" at bounding box center [219, 227] width 316 height 22
type input "HELP ME START"
click at [439, 26] on span "Save" at bounding box center [445, 26] width 31 height 24
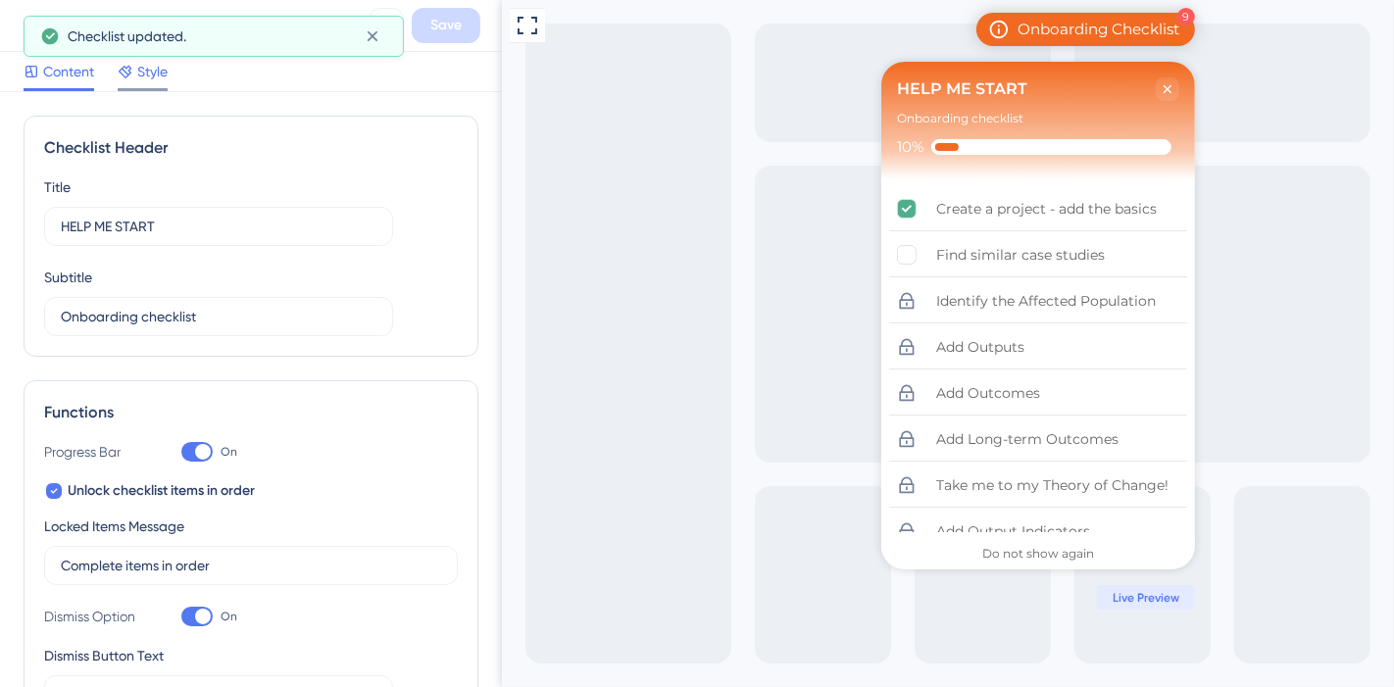
click at [160, 73] on span "Style" at bounding box center [152, 72] width 30 height 24
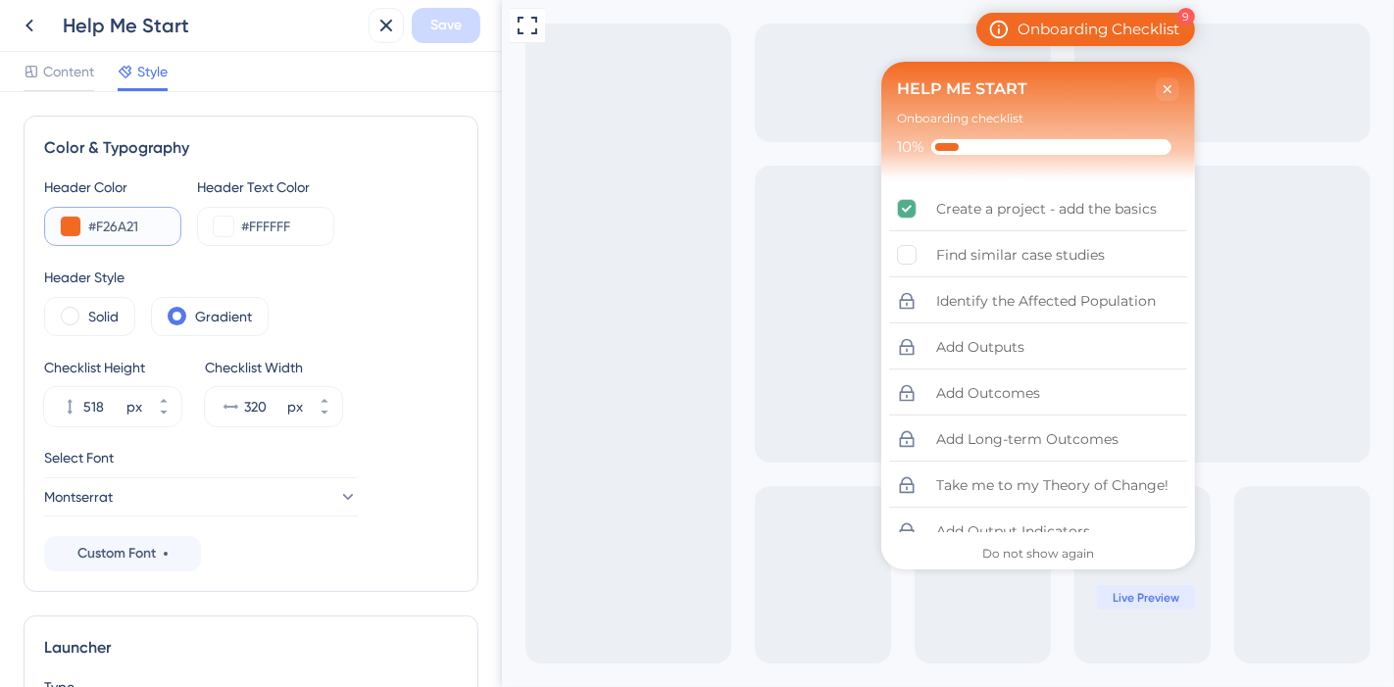
drag, startPoint x: 148, startPoint y: 230, endPoint x: 24, endPoint y: 228, distance: 124.5
click at [24, 228] on div "Color & Typography Header Color #F26A21 Header Text Color #FFFFFF Header Style …" at bounding box center [251, 354] width 455 height 476
paste input "559572"
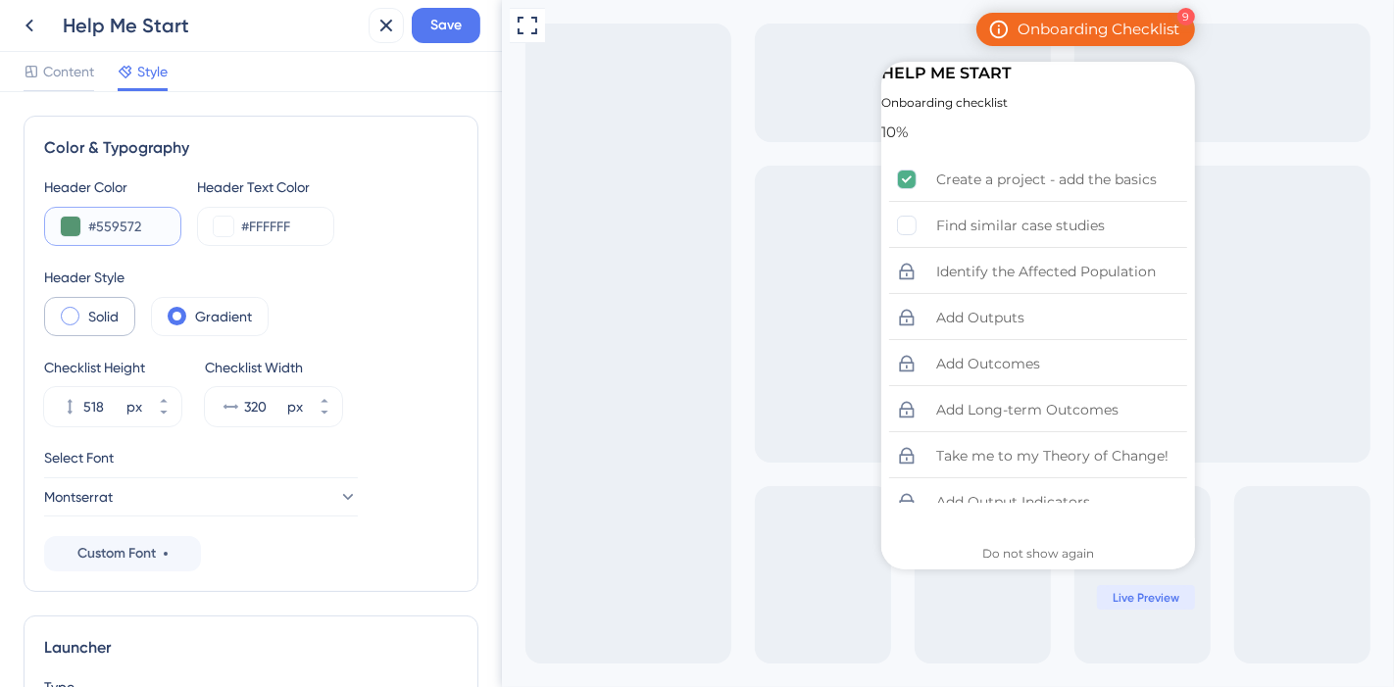
type input "#559572"
click at [75, 309] on span at bounding box center [70, 316] width 19 height 19
click at [85, 310] on input "radio" at bounding box center [85, 310] width 0 height 0
click at [282, 218] on input "#FFFFFF" at bounding box center [279, 227] width 76 height 24
drag, startPoint x: 305, startPoint y: 220, endPoint x: 231, endPoint y: 224, distance: 73.7
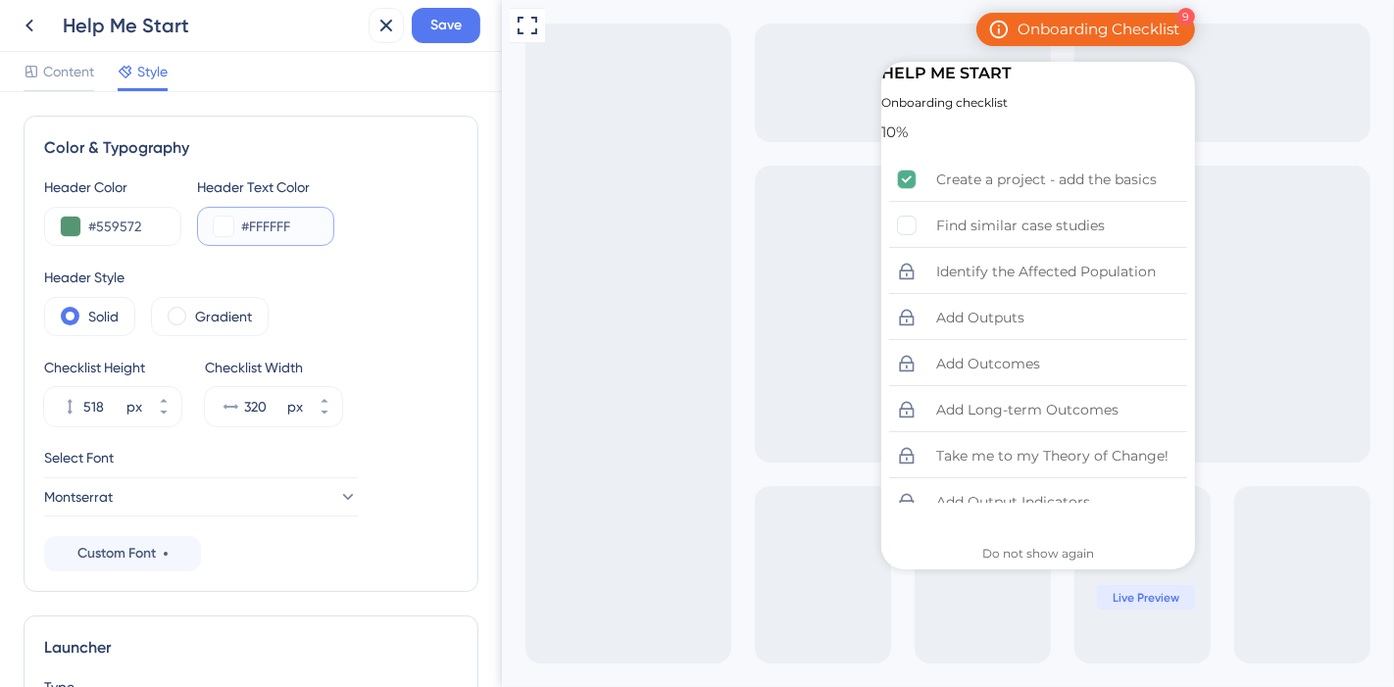
click at [231, 224] on div "#FFFFFF" at bounding box center [265, 226] width 137 height 39
paste input "559572"
click at [406, 283] on div "Header Style" at bounding box center [251, 278] width 414 height 24
click at [340, 245] on div "Header Color #559572 Header Text Color #" at bounding box center [251, 210] width 414 height 71
click at [286, 237] on input "#" at bounding box center [279, 227] width 76 height 24
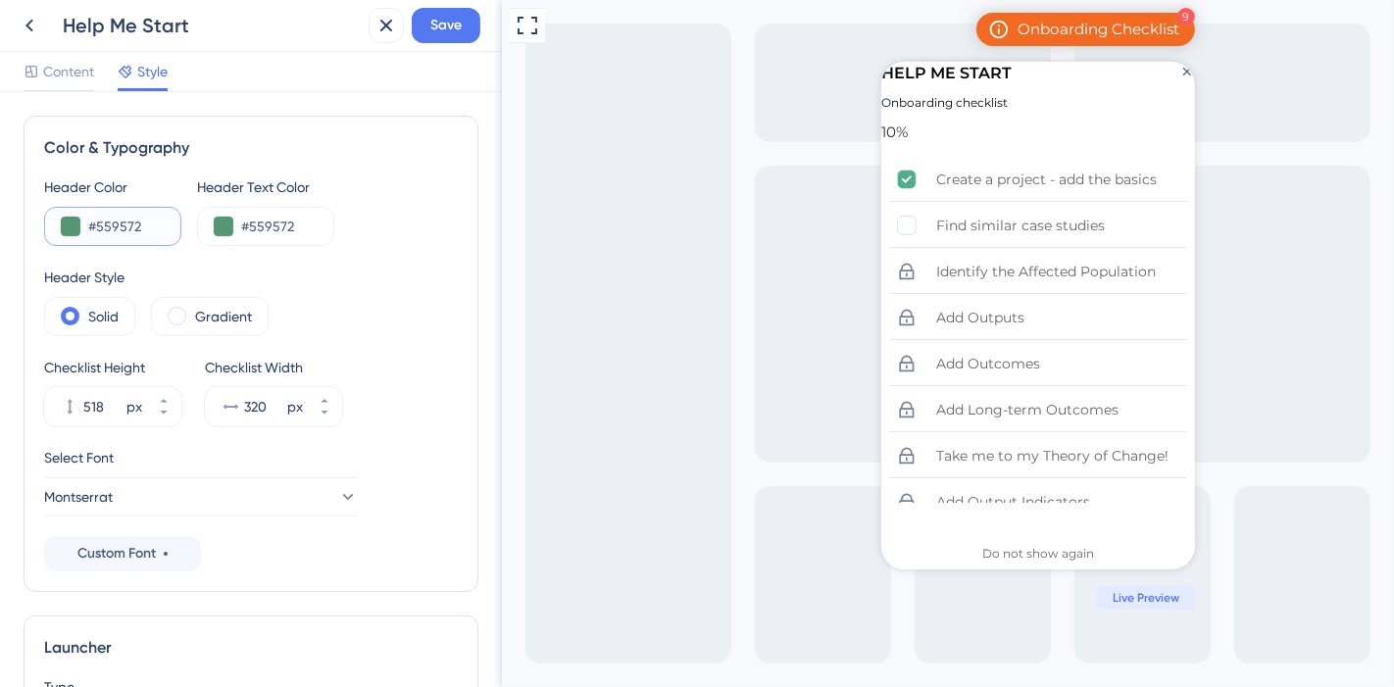
type input "#559572"
click at [279, 229] on input "#559572" at bounding box center [279, 227] width 76 height 24
type input "#FFFFF"
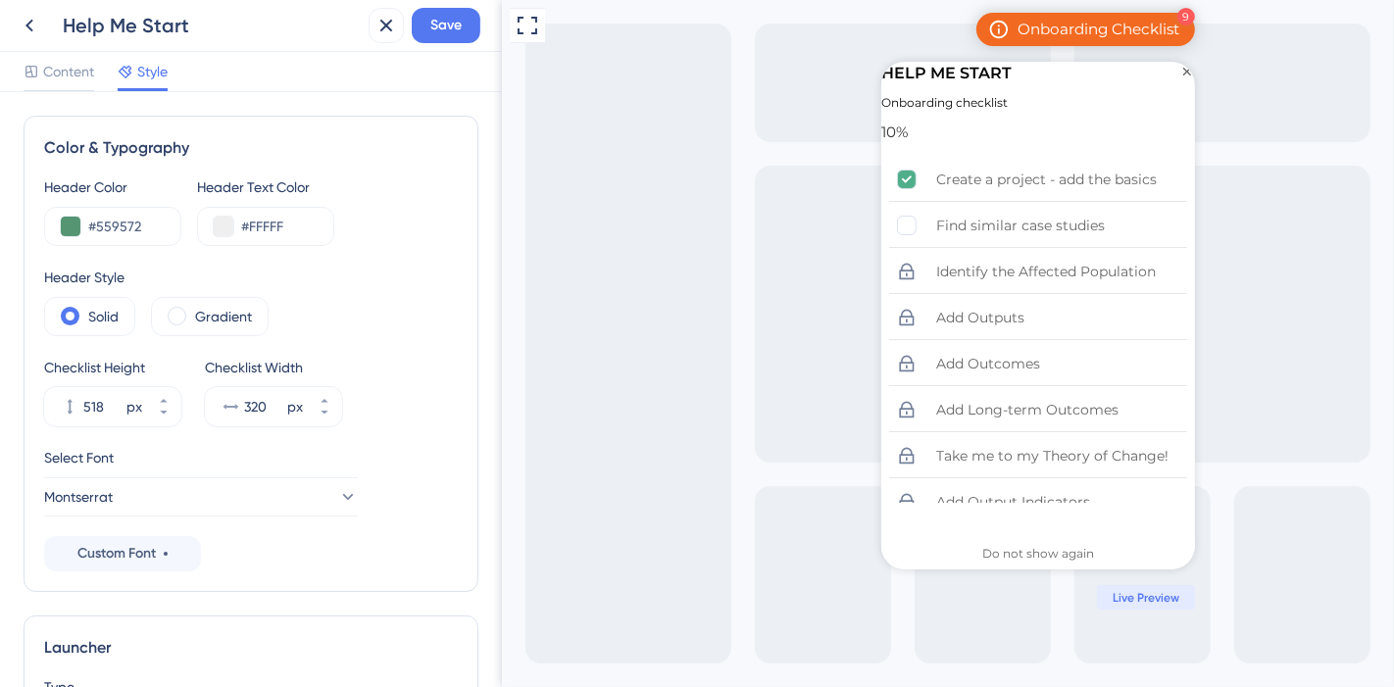
click at [387, 284] on div "Header Style" at bounding box center [251, 278] width 414 height 24
drag, startPoint x: 403, startPoint y: 172, endPoint x: 314, endPoint y: 162, distance: 89.8
click at [403, 172] on div "Color & Typography Header Color #559572 Header Text Color #FFFFF Header Style S…" at bounding box center [251, 354] width 455 height 476
click at [906, 132] on div "Checklist progress: 10%" at bounding box center [906, 132] width 0 height 0
click at [285, 230] on input "#FFFFF" at bounding box center [279, 227] width 76 height 24
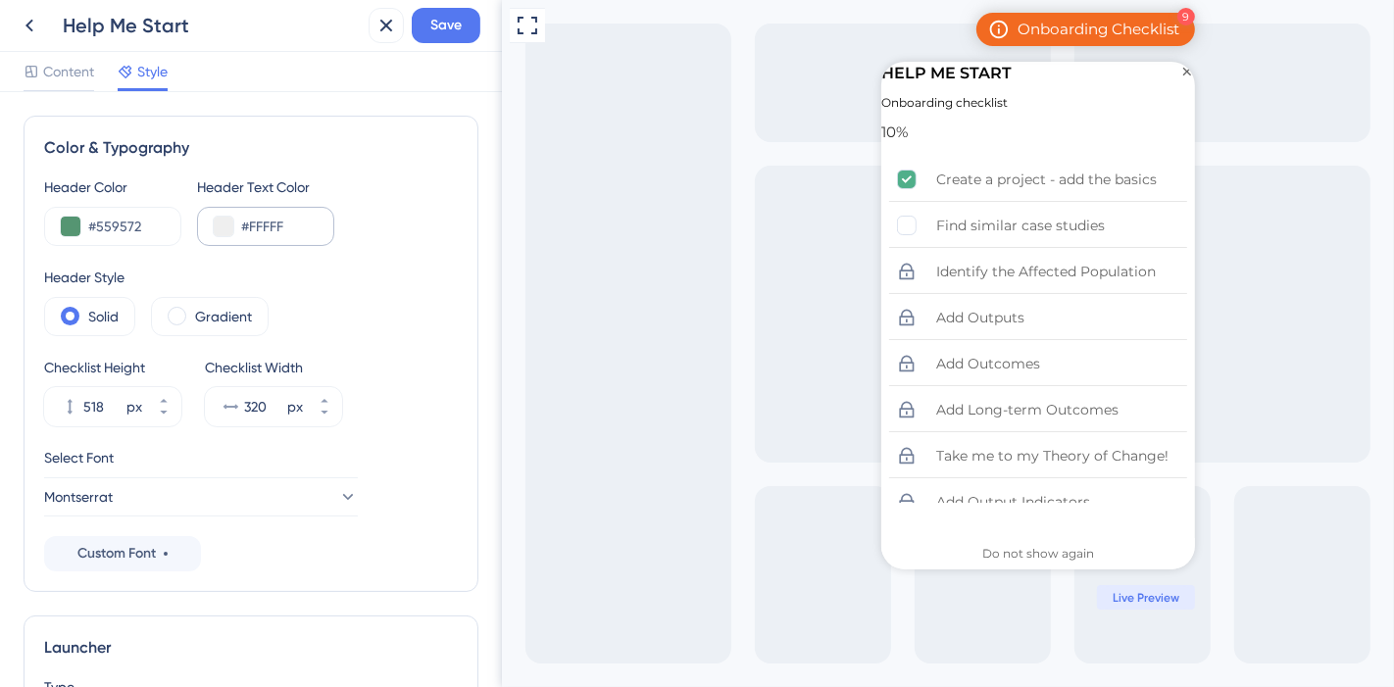
click at [212, 232] on div "#FFFFF" at bounding box center [265, 226] width 137 height 39
click at [232, 226] on div "#FFFFF" at bounding box center [265, 226] width 137 height 39
click at [221, 226] on button at bounding box center [224, 227] width 20 height 20
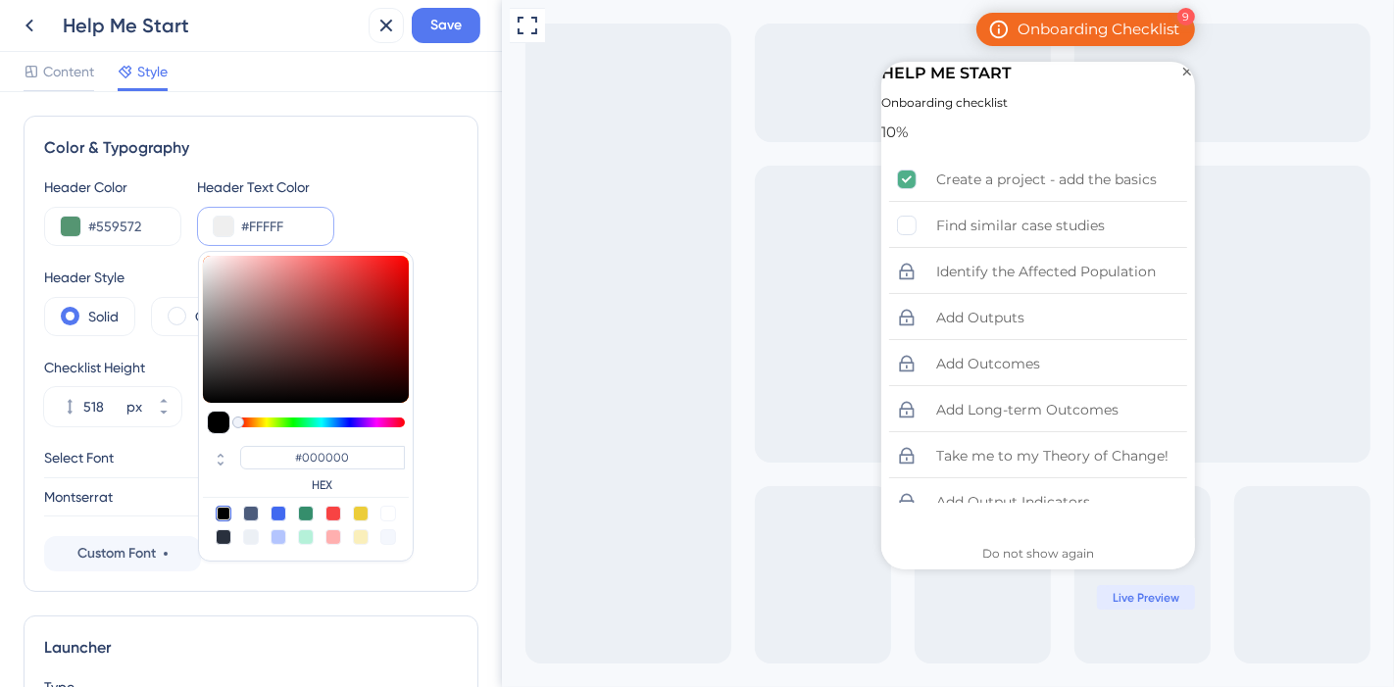
click at [260, 220] on input "#FFFFF" at bounding box center [279, 227] width 76 height 24
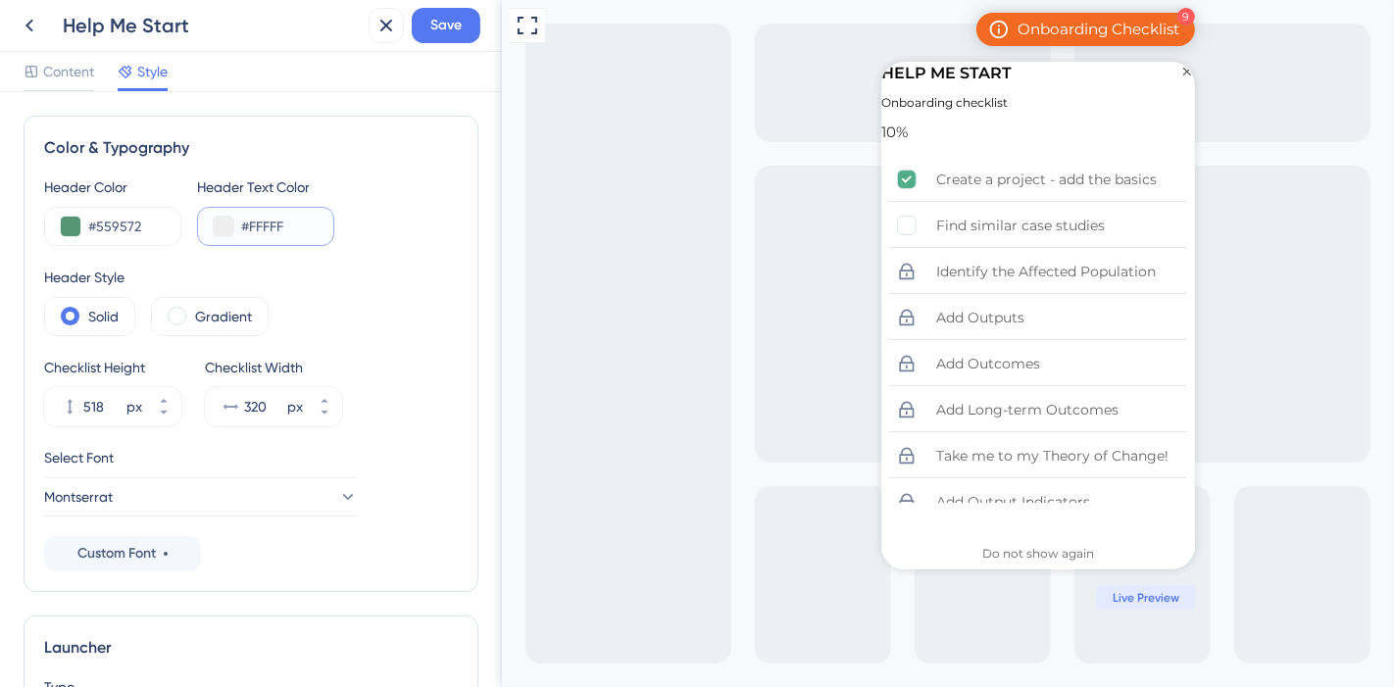
drag, startPoint x: 302, startPoint y: 222, endPoint x: 217, endPoint y: 232, distance: 85.8
click at [217, 232] on div "#FFFFF" at bounding box center [265, 226] width 137 height 39
click at [382, 26] on icon at bounding box center [386, 26] width 24 height 24
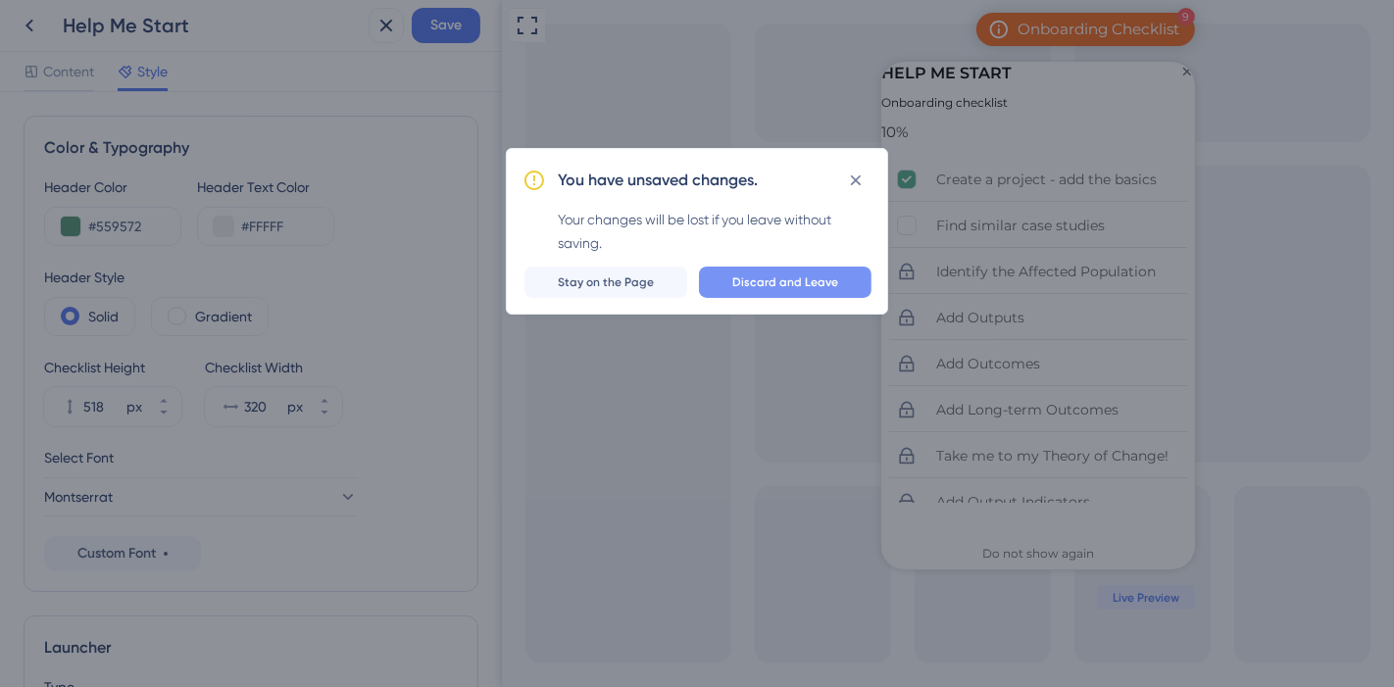
click at [792, 284] on span "Discard and Leave" at bounding box center [785, 282] width 106 height 16
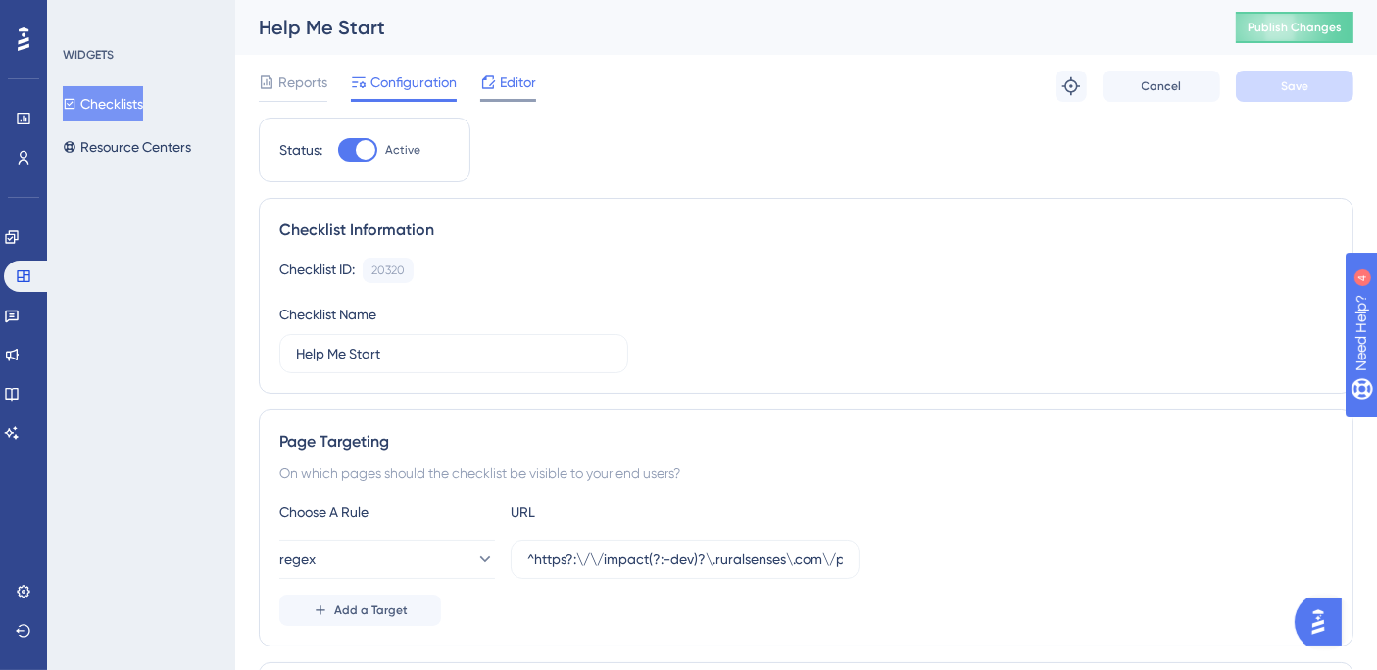
click at [495, 95] on div "Editor" at bounding box center [508, 86] width 56 height 31
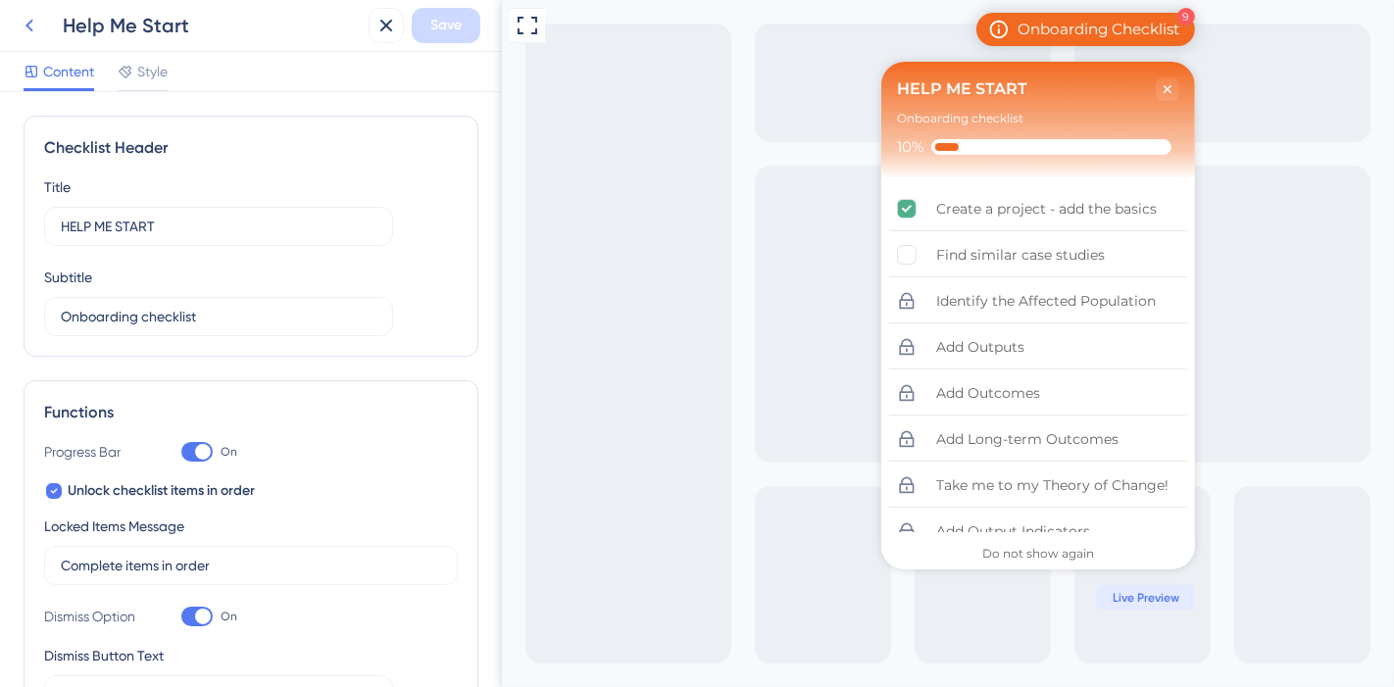
click at [25, 21] on icon at bounding box center [30, 26] width 24 height 24
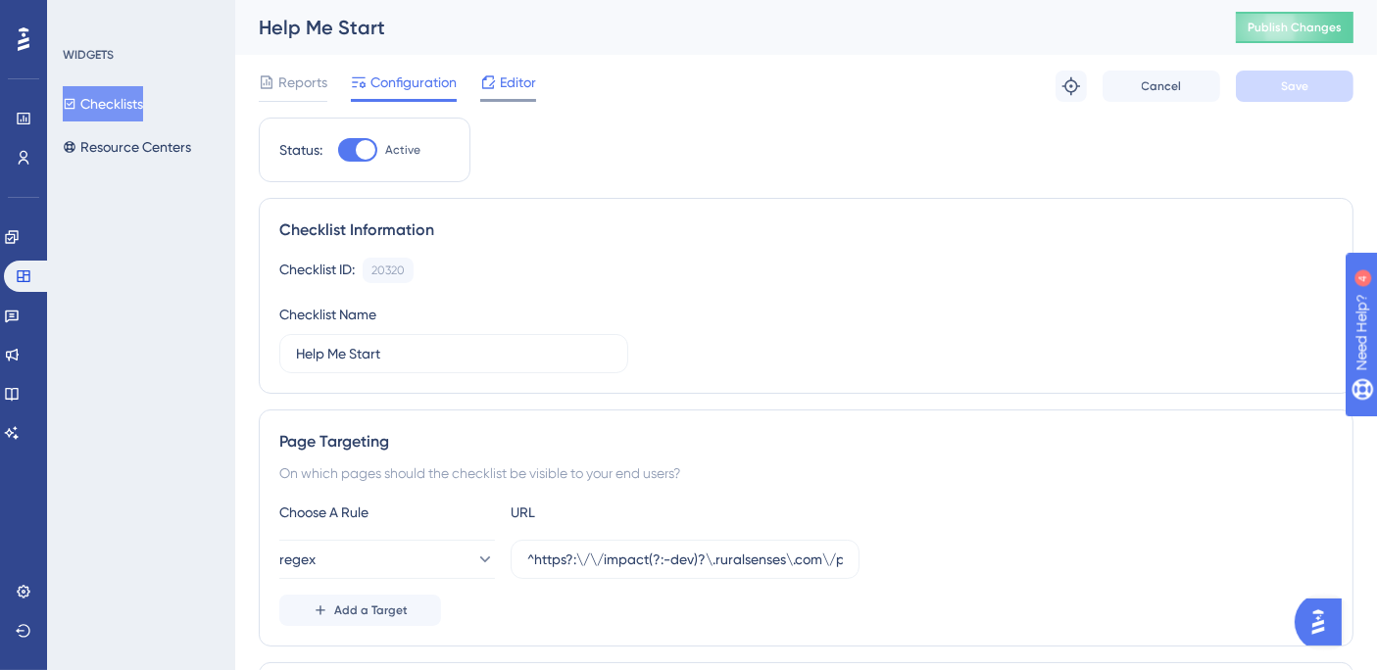
click at [529, 90] on span "Editor" at bounding box center [518, 83] width 36 height 24
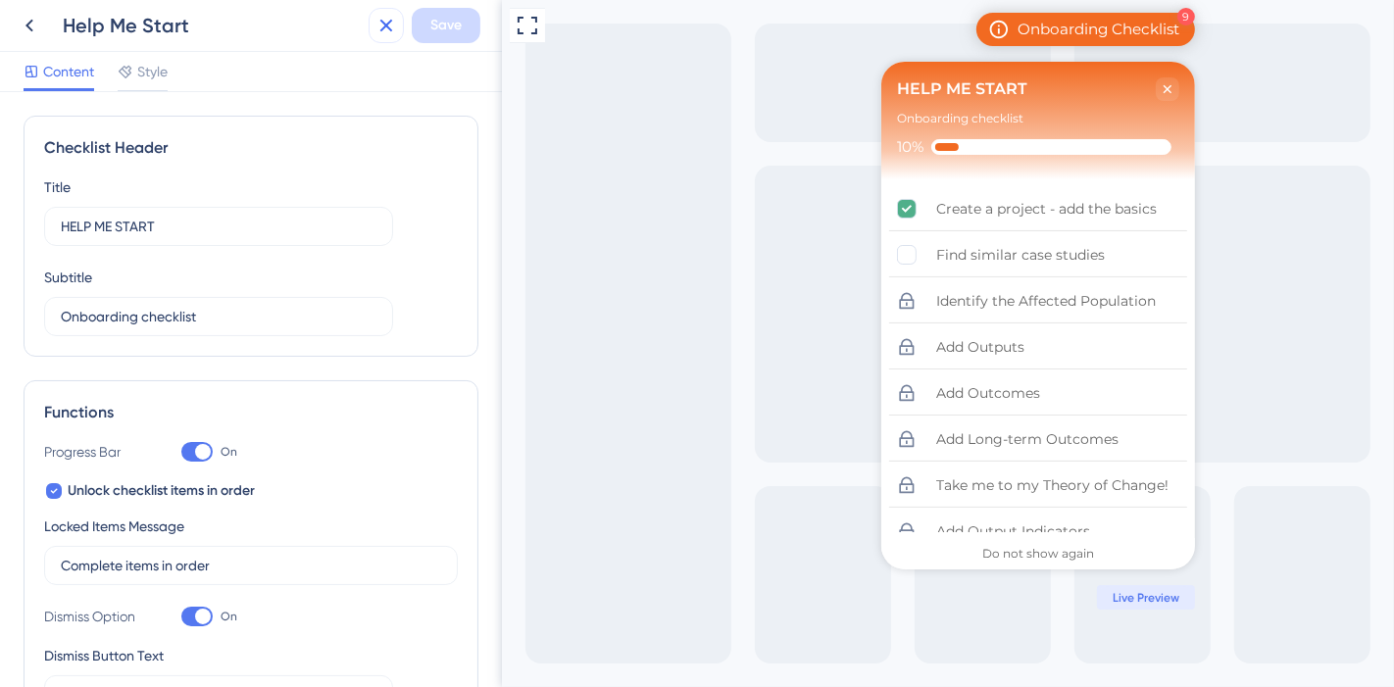
click at [385, 27] on icon at bounding box center [386, 26] width 24 height 24
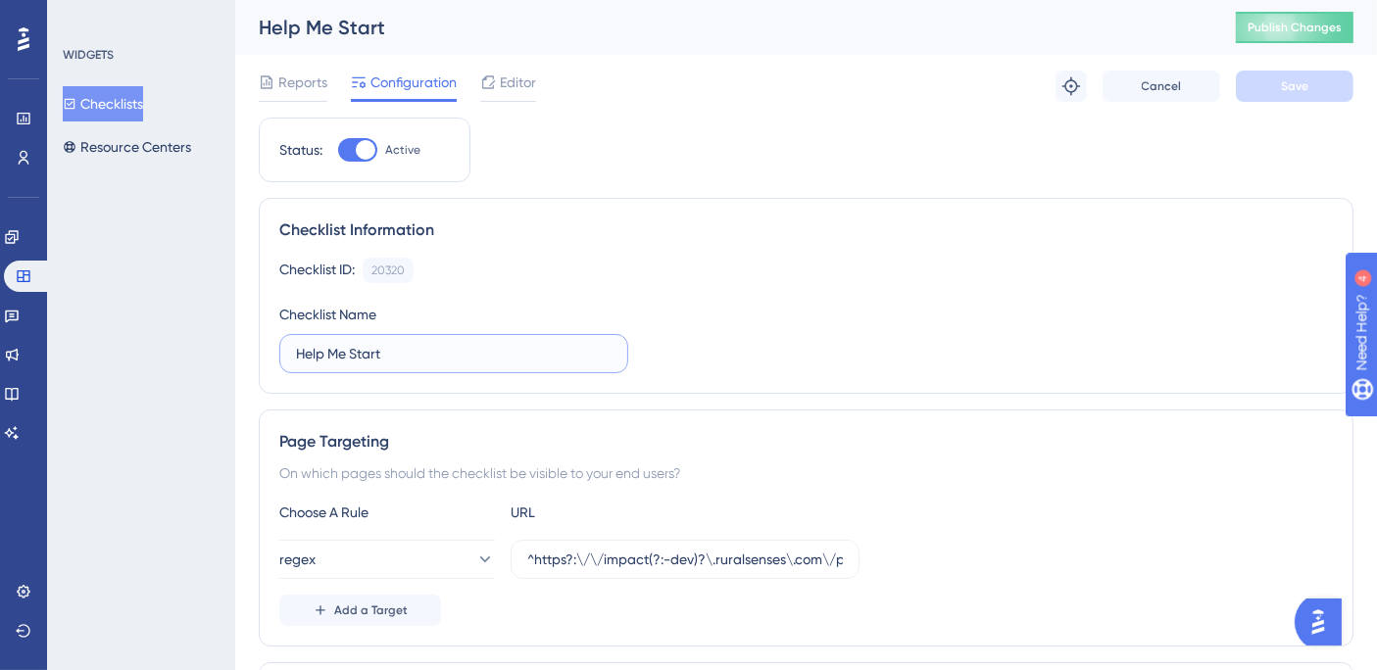
click at [444, 357] on input "Help Me Start" at bounding box center [454, 354] width 316 height 22
type input "HELP ME START"
click at [1296, 91] on span "Save" at bounding box center [1294, 86] width 27 height 16
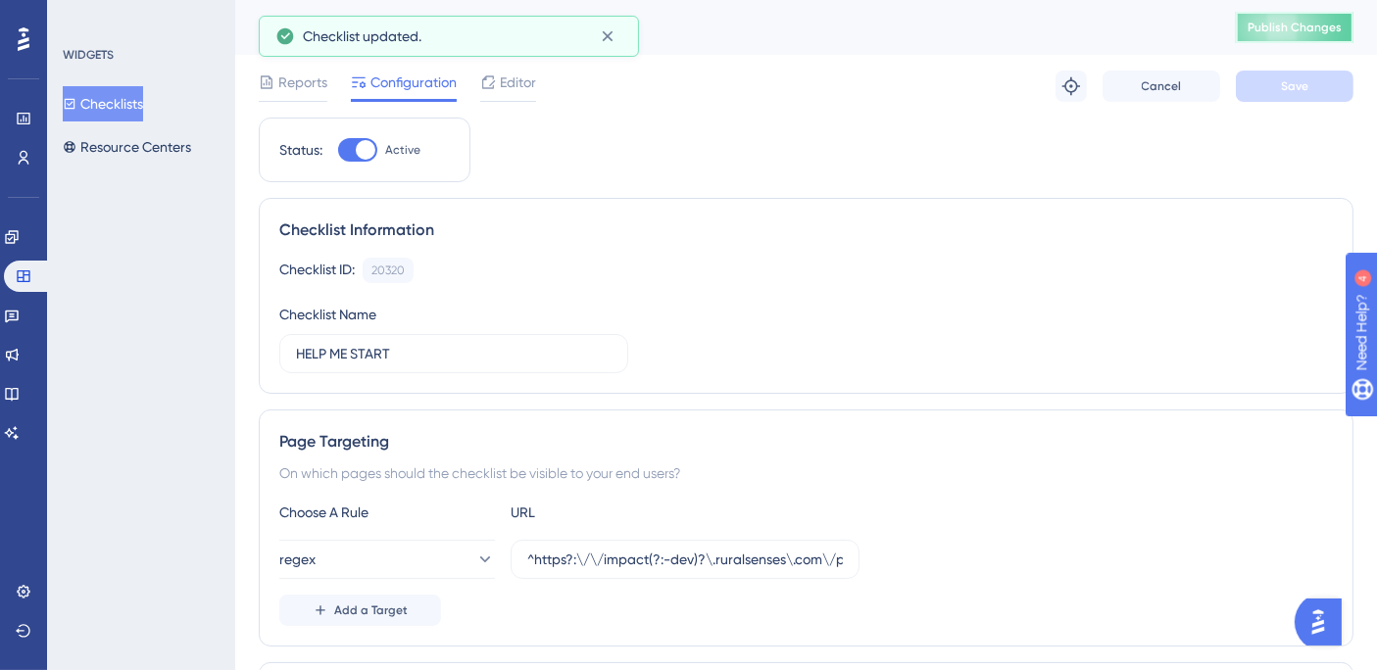
click at [1321, 31] on span "Publish Changes" at bounding box center [1295, 28] width 94 height 16
